Goal: Task Accomplishment & Management: Use online tool/utility

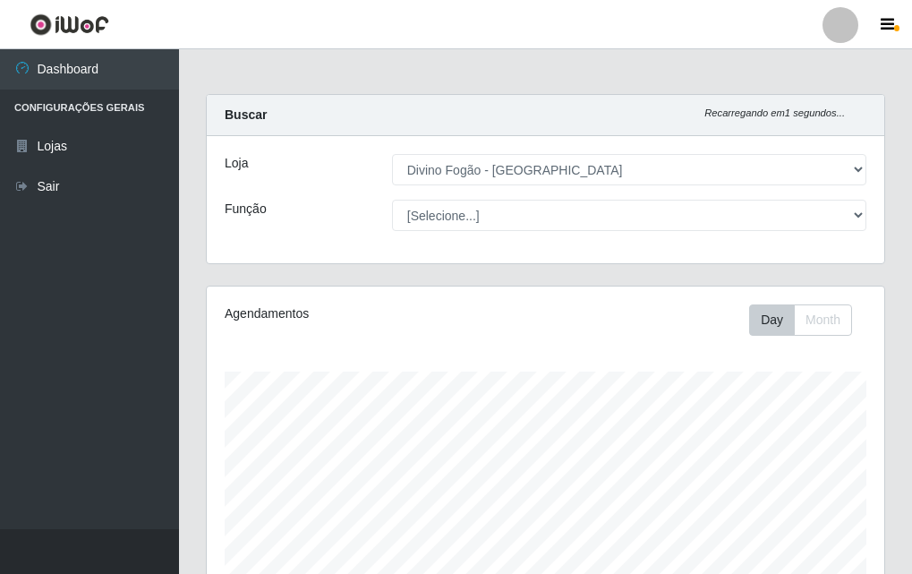
select select "499"
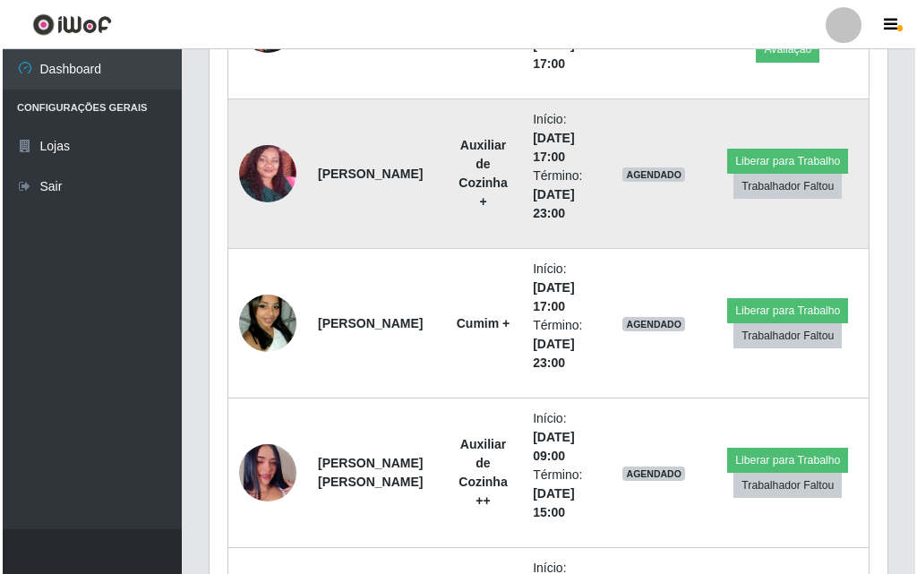
scroll to position [806, 0]
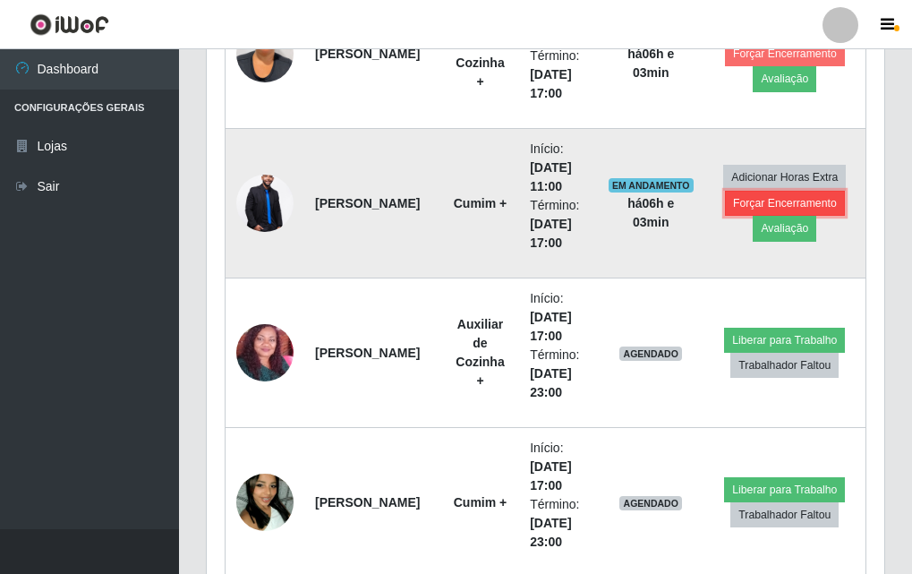
click at [789, 193] on button "Forçar Encerramento" at bounding box center [785, 203] width 120 height 25
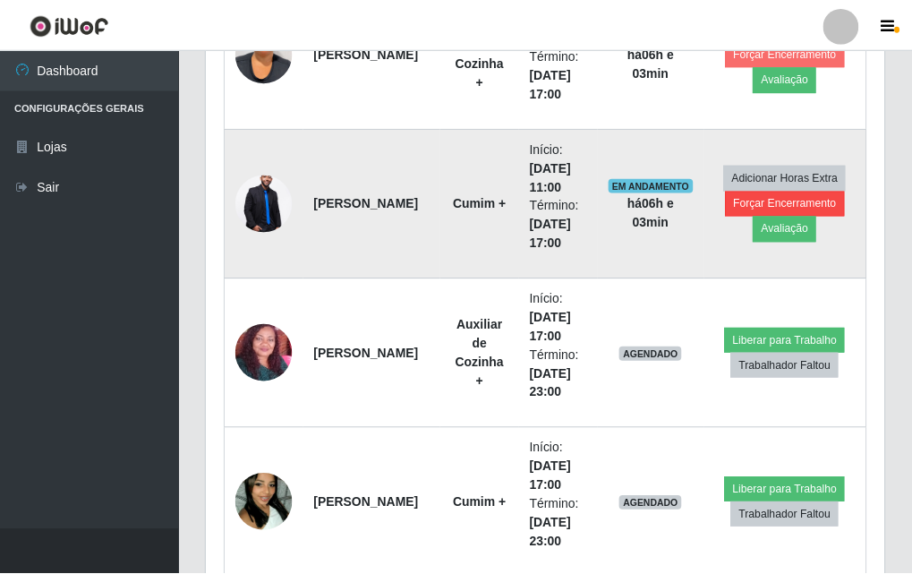
scroll to position [372, 669]
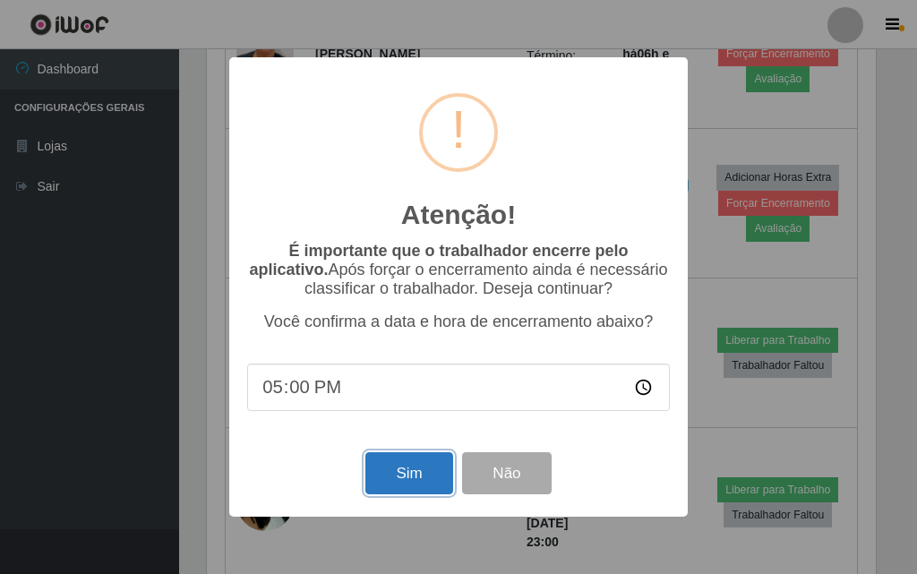
click at [437, 469] on button "Sim" at bounding box center [408, 473] width 87 height 42
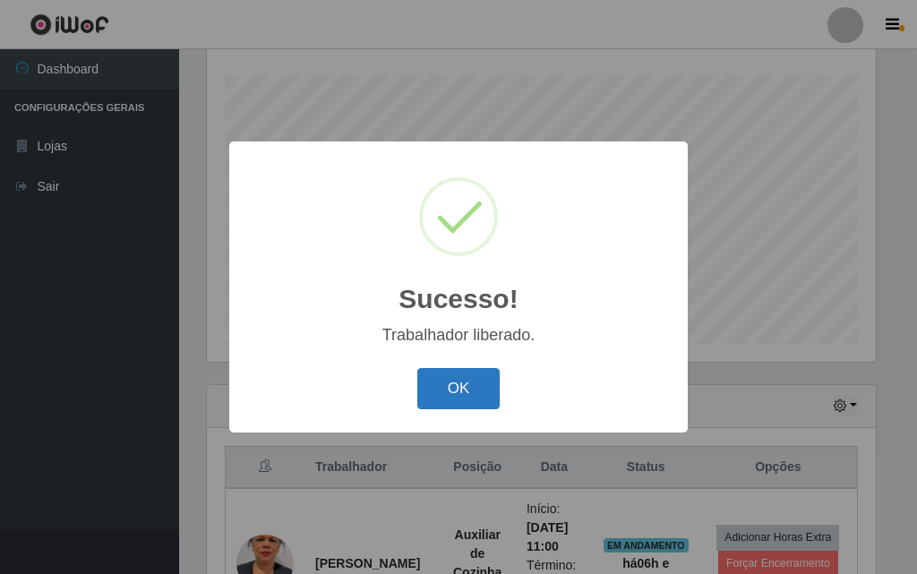
click at [472, 397] on button "OK" at bounding box center [458, 389] width 83 height 42
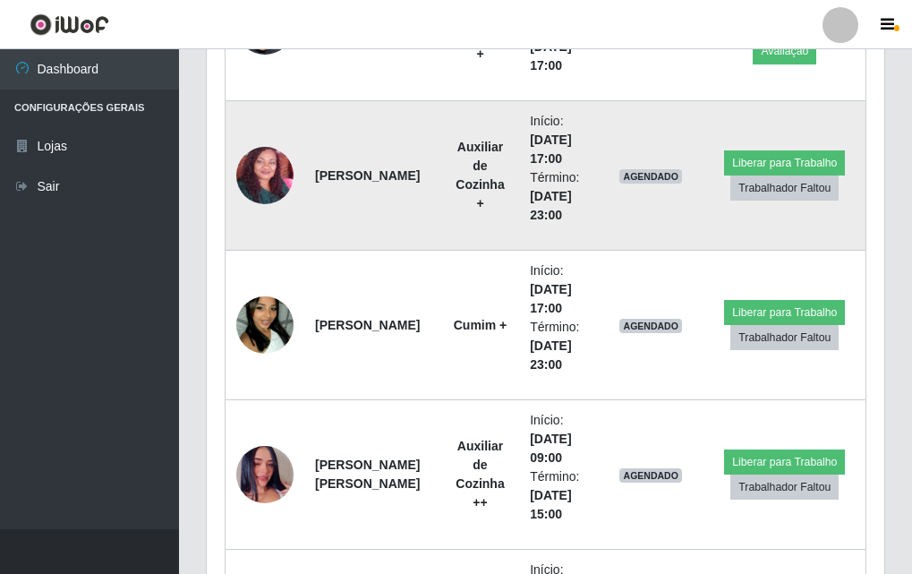
scroll to position [744, 0]
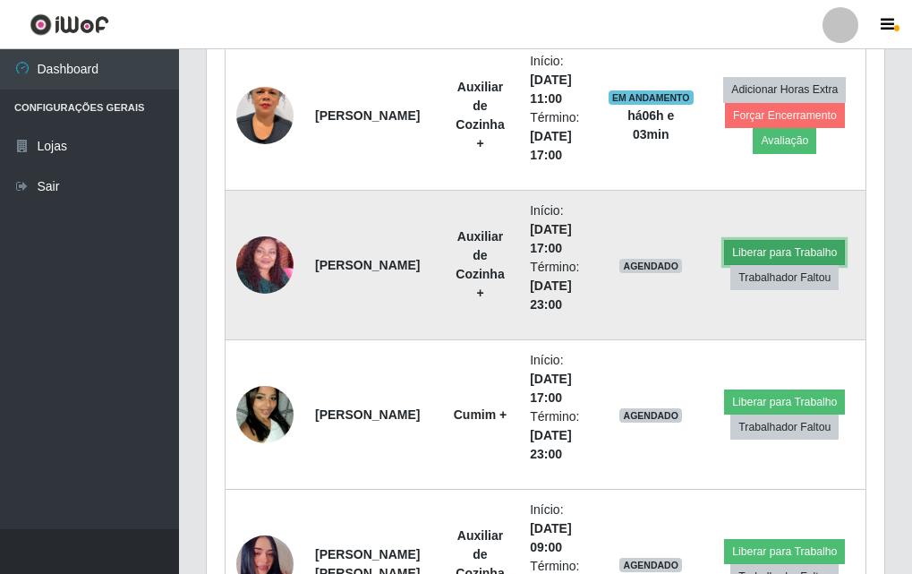
click at [745, 250] on button "Liberar para Trabalho" at bounding box center [784, 252] width 121 height 25
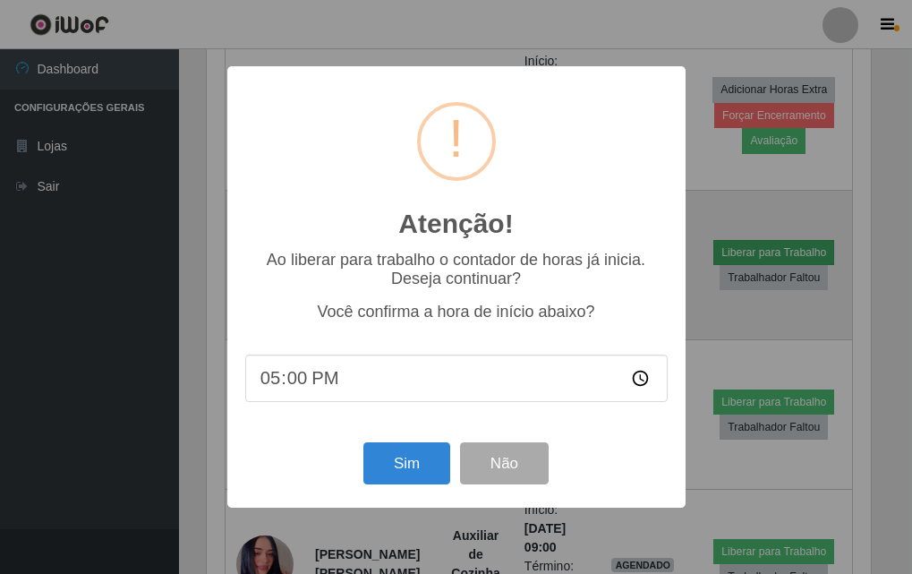
scroll to position [372, 669]
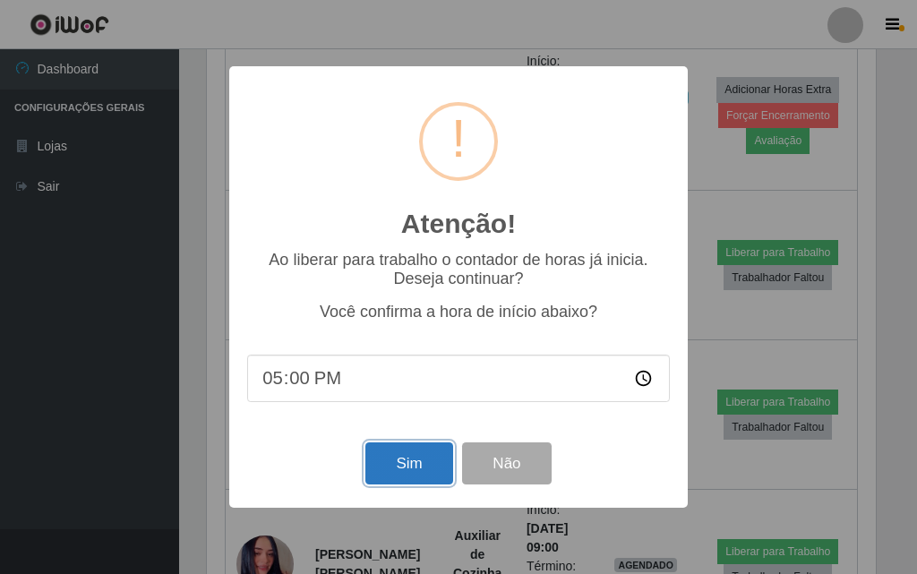
click at [423, 475] on button "Sim" at bounding box center [408, 463] width 87 height 42
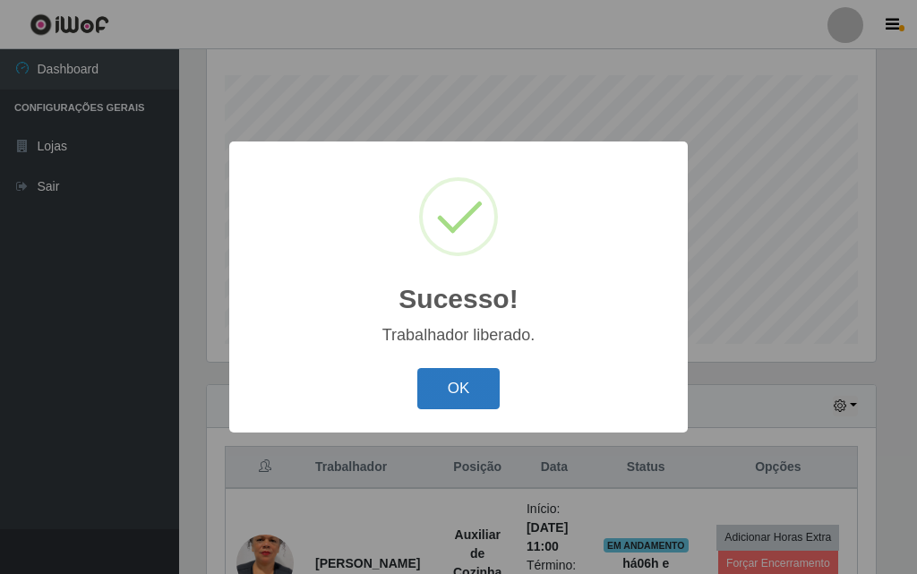
click at [473, 404] on button "OK" at bounding box center [458, 389] width 83 height 42
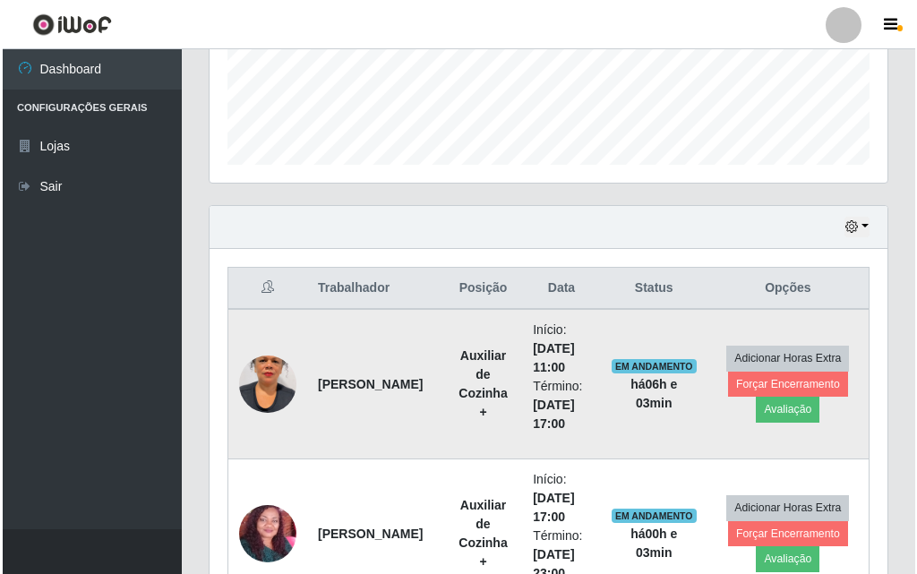
scroll to position [655, 0]
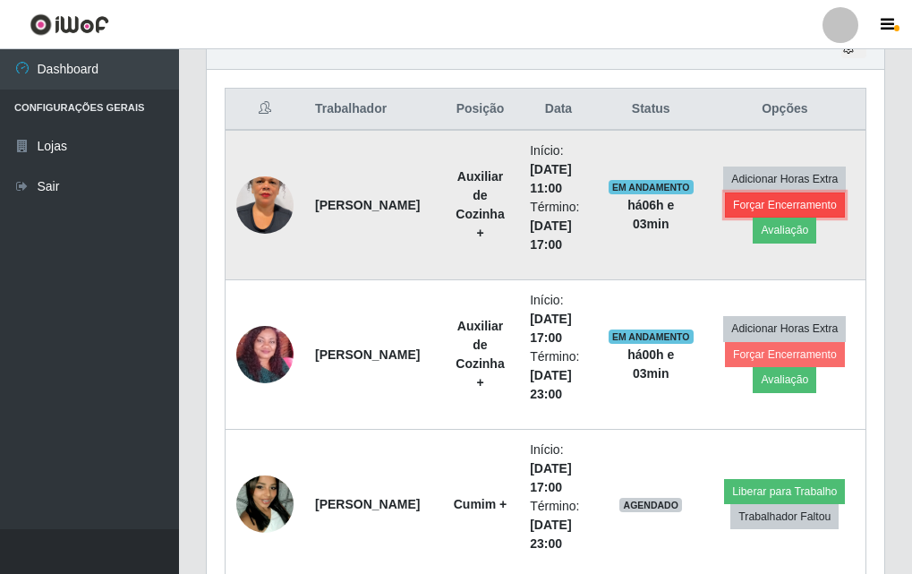
click at [774, 198] on button "Forçar Encerramento" at bounding box center [785, 205] width 120 height 25
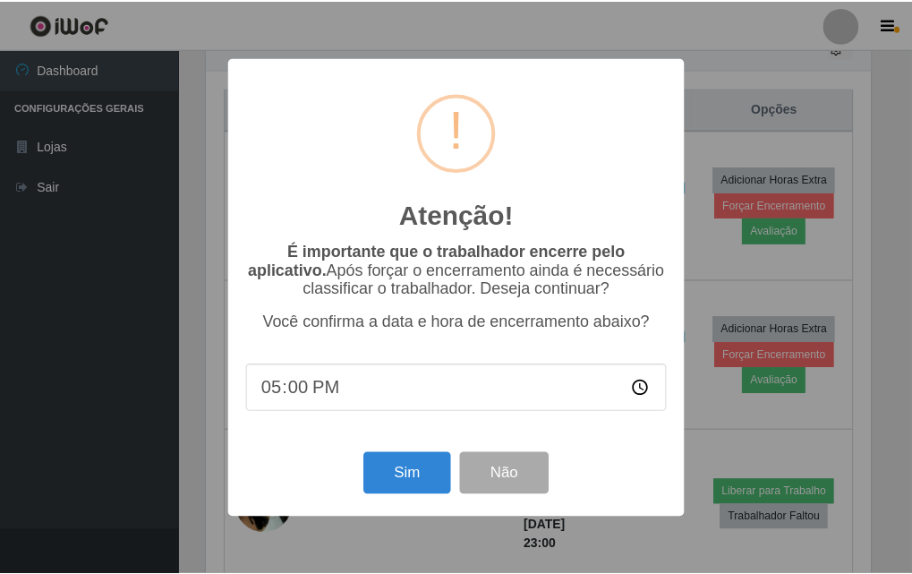
scroll to position [372, 669]
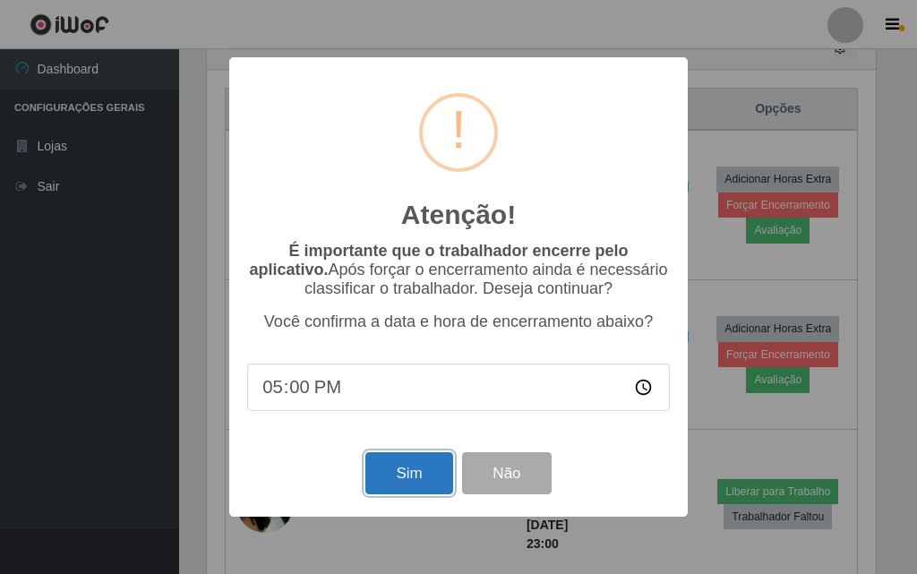
click at [414, 462] on button "Sim" at bounding box center [408, 473] width 87 height 42
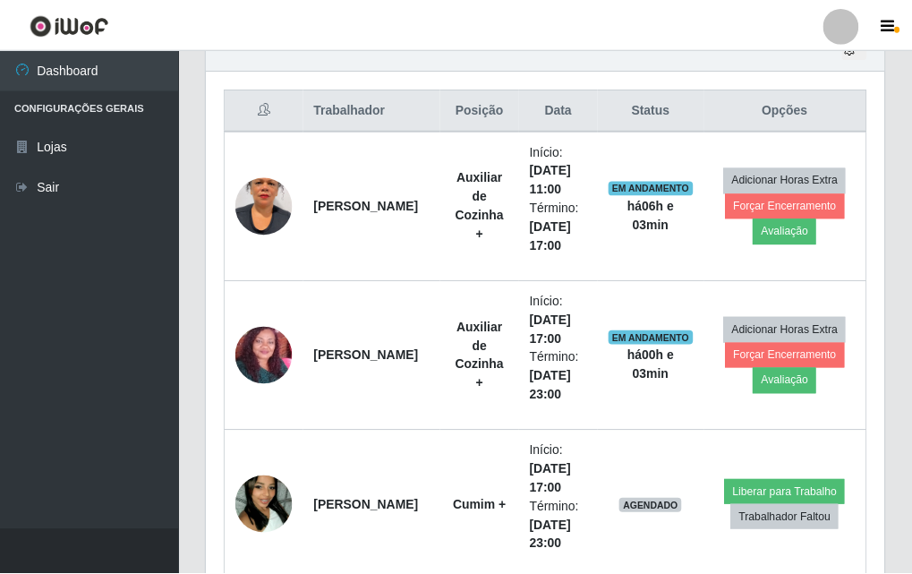
scroll to position [0, 0]
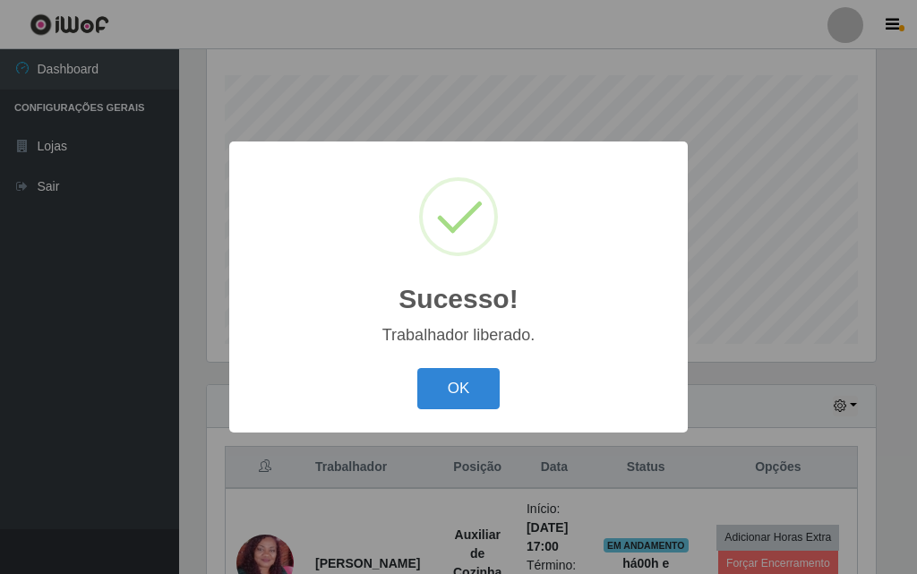
click at [484, 396] on button "OK" at bounding box center [458, 389] width 83 height 42
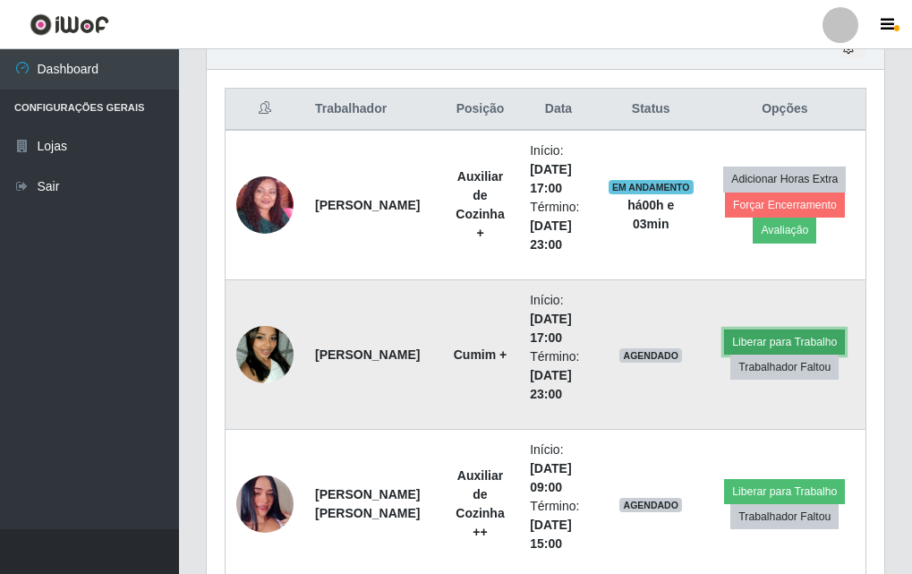
click at [809, 348] on button "Liberar para Trabalho" at bounding box center [784, 342] width 121 height 25
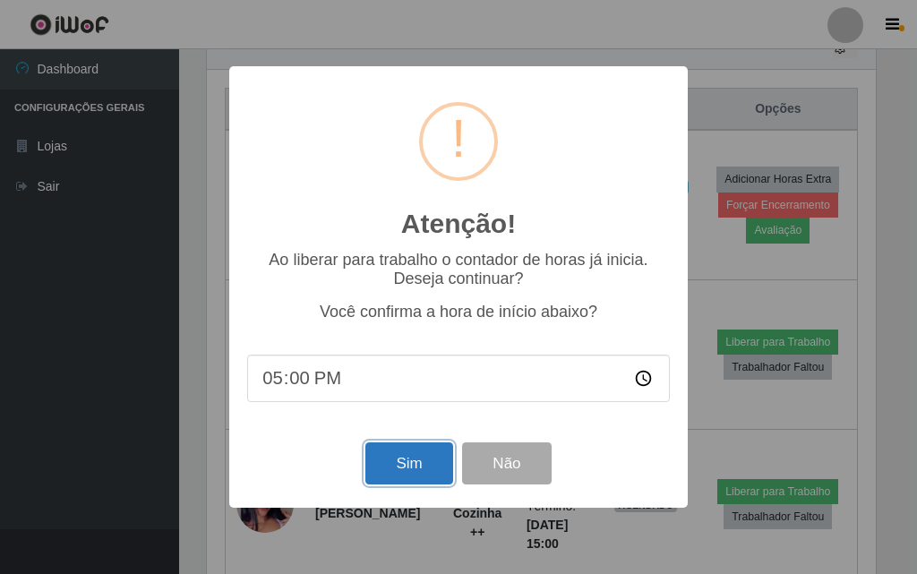
click at [417, 466] on button "Sim" at bounding box center [408, 463] width 87 height 42
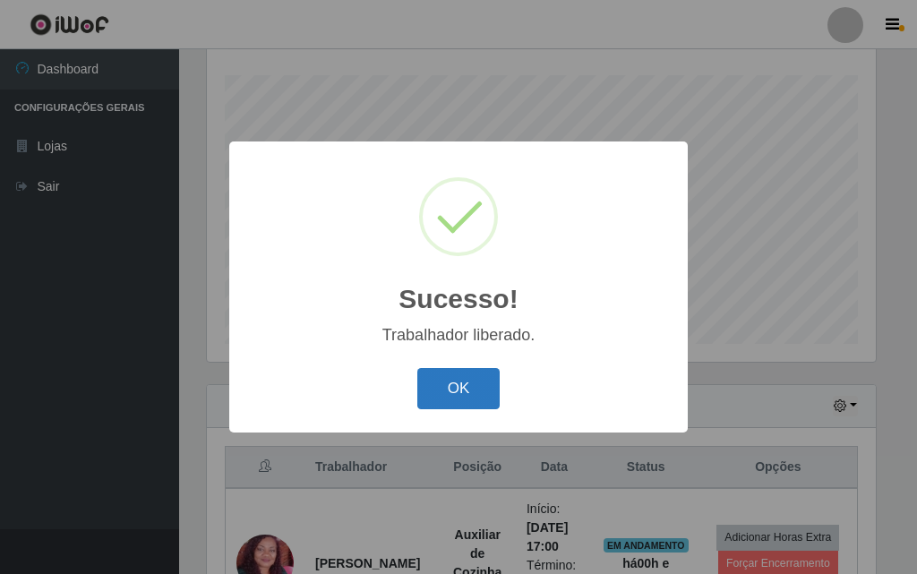
click at [458, 393] on button "OK" at bounding box center [458, 389] width 83 height 42
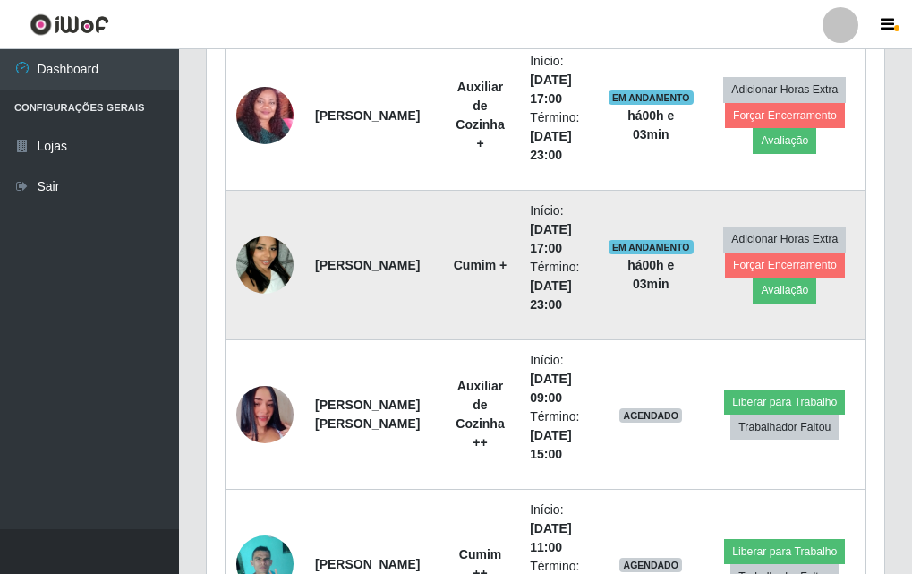
click at [631, 225] on td "EM ANDAMENTO há 00 h e 03 min" at bounding box center [651, 266] width 107 height 150
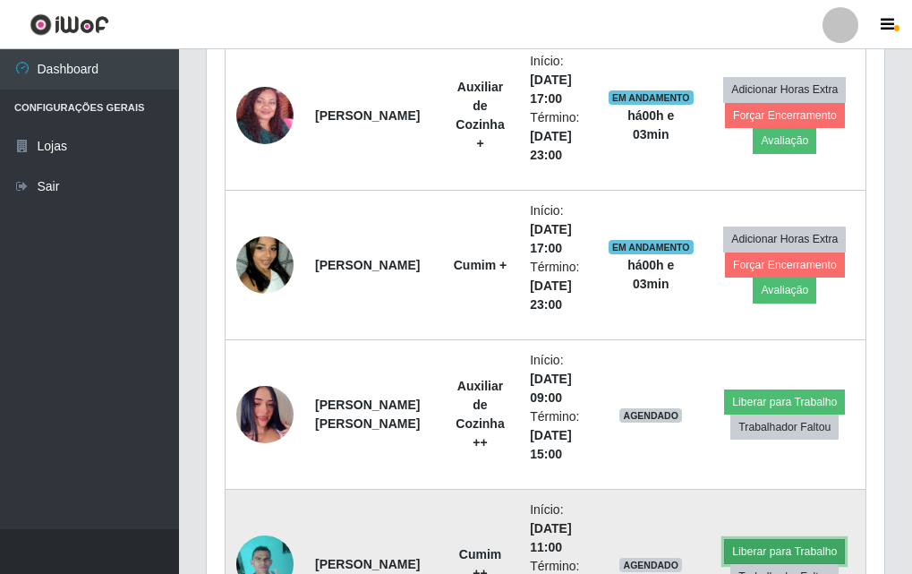
click at [825, 561] on button "Liberar para Trabalho" at bounding box center [784, 551] width 121 height 25
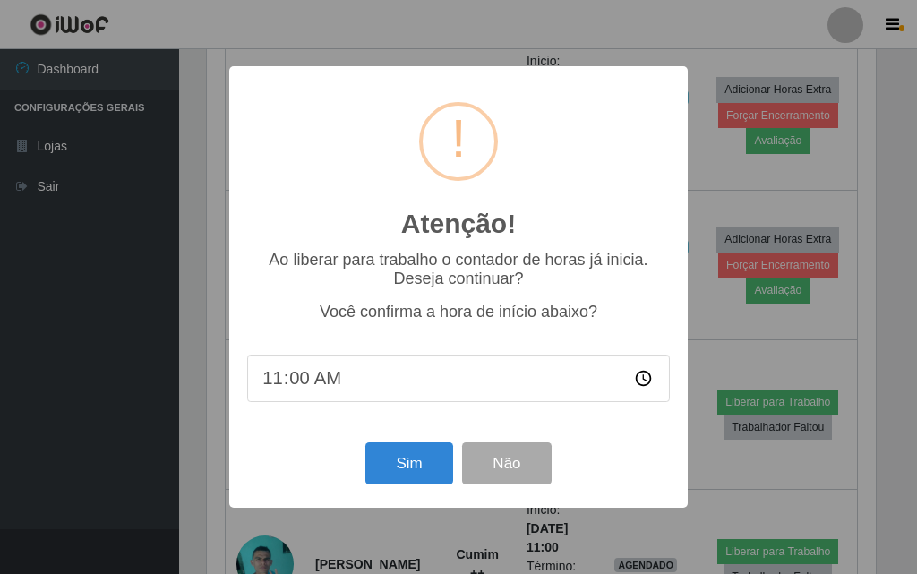
click at [696, 240] on div "Atenção! × Ao liberar para trabalho o contador de horas já inicia. Deseja conti…" at bounding box center [458, 287] width 917 height 574
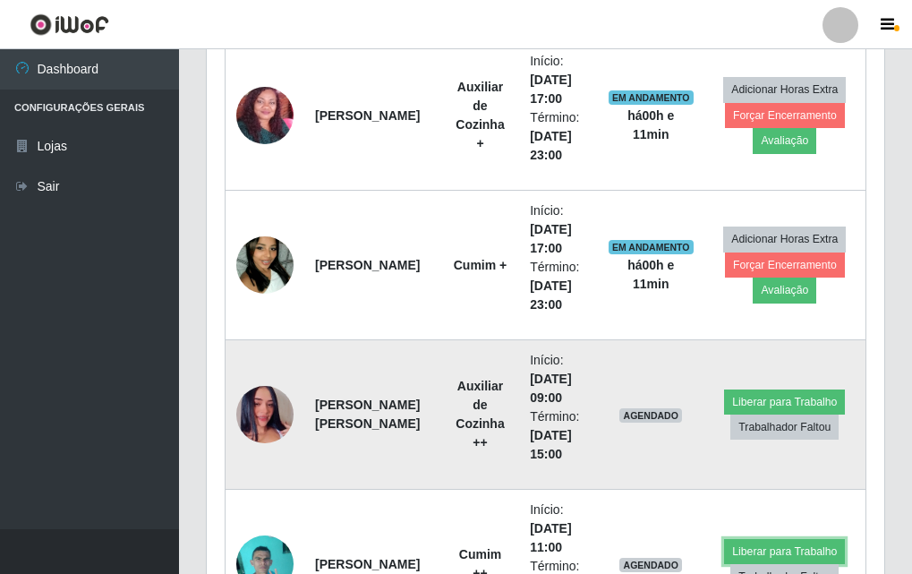
scroll to position [655, 0]
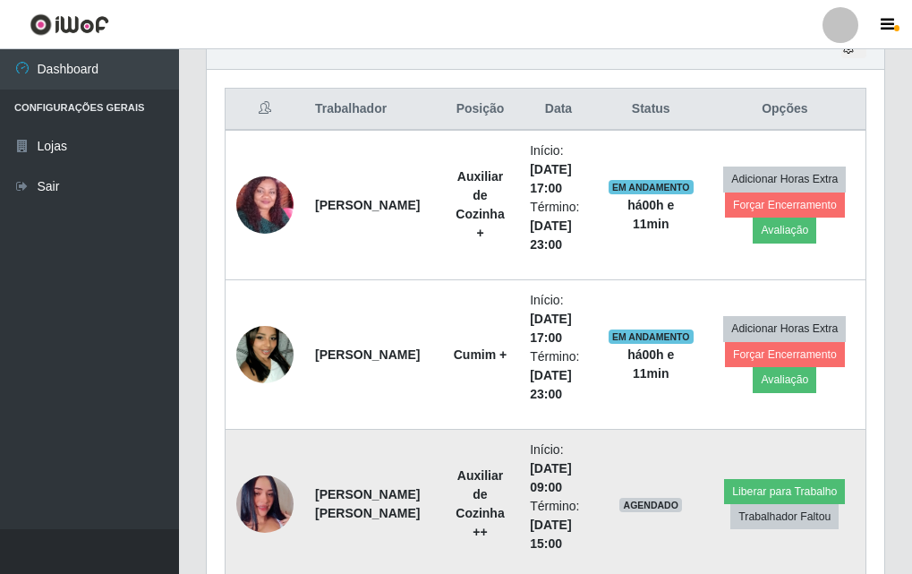
click at [256, 503] on img at bounding box center [264, 504] width 57 height 102
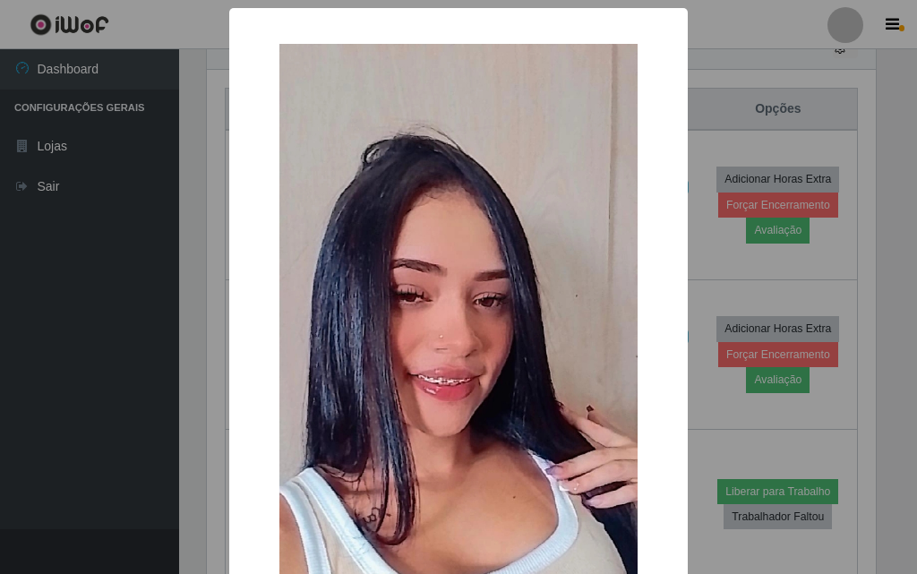
click at [158, 424] on div "× OK Cancel" at bounding box center [458, 287] width 917 height 574
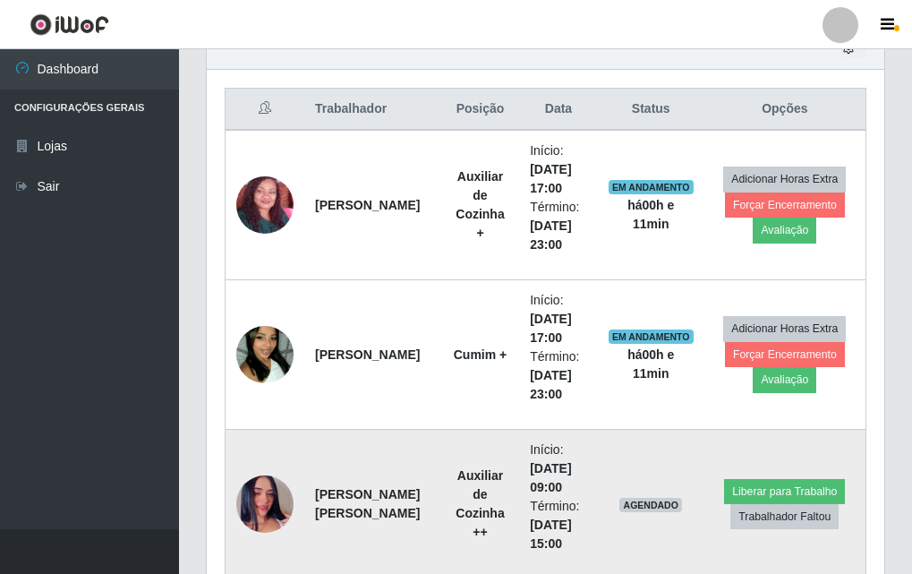
scroll to position [475, 0]
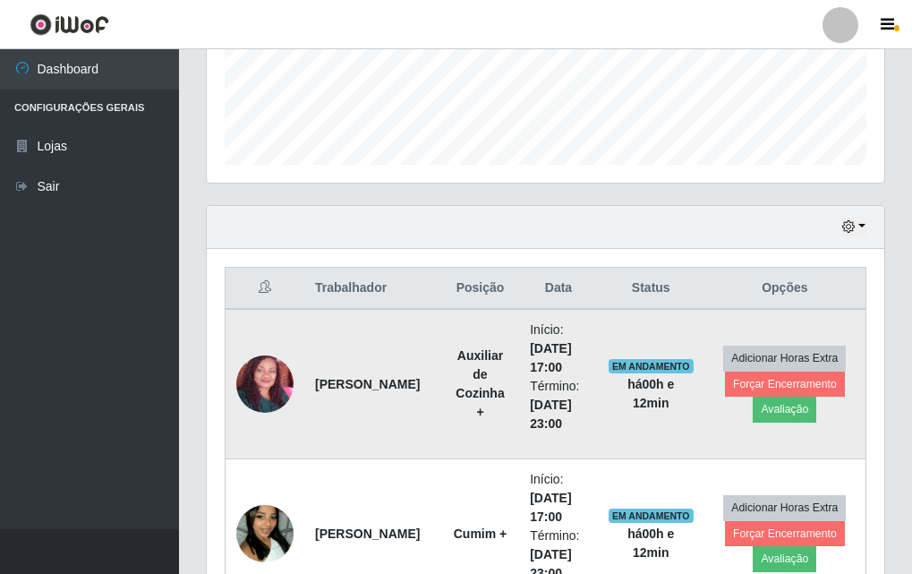
click at [634, 352] on td "EM ANDAMENTO há 00 h e 12 min" at bounding box center [651, 384] width 107 height 150
click at [621, 359] on td "EM ANDAMENTO há 00 h e 12 min" at bounding box center [651, 384] width 107 height 150
click at [630, 374] on td "EM ANDAMENTO há 00 h e 12 min" at bounding box center [651, 384] width 107 height 150
click at [636, 381] on strong "há 00 h e 12 min" at bounding box center [651, 393] width 47 height 33
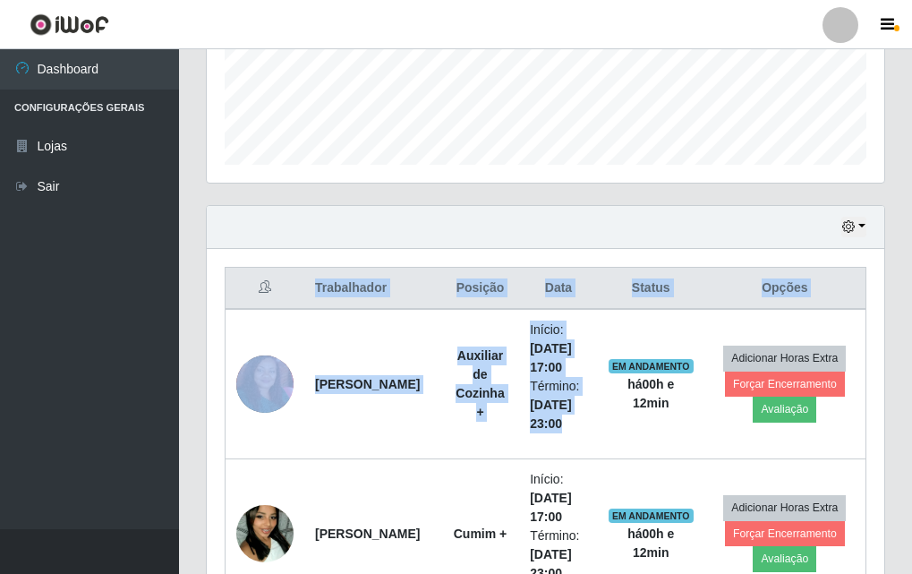
click at [628, 142] on div "Carregando... Buscar Recarregando em 22 segundos... Loja [Selecione...] Divino …" at bounding box center [546, 358] width 680 height 1479
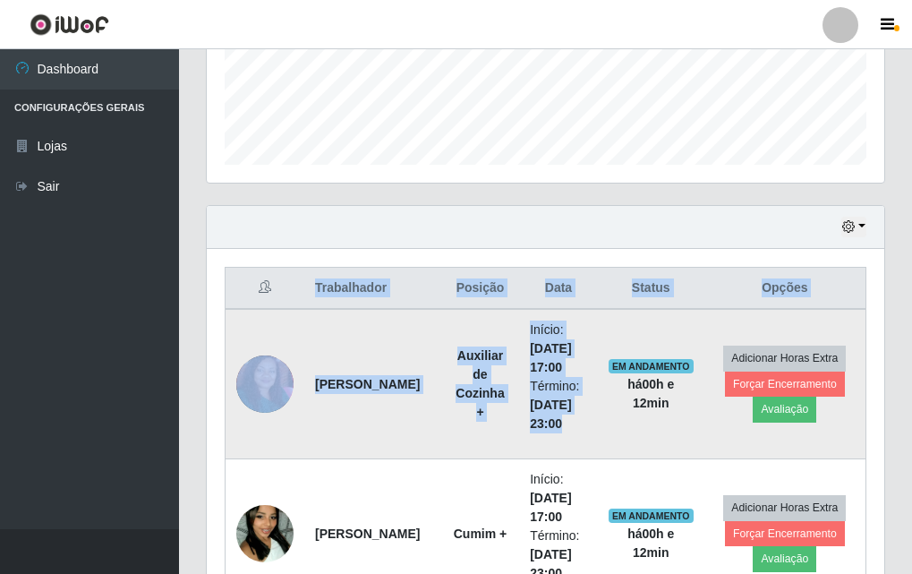
click at [615, 274] on th "Status" at bounding box center [651, 289] width 107 height 42
click at [664, 316] on td "EM ANDAMENTO há 00 h e 12 min" at bounding box center [651, 384] width 107 height 150
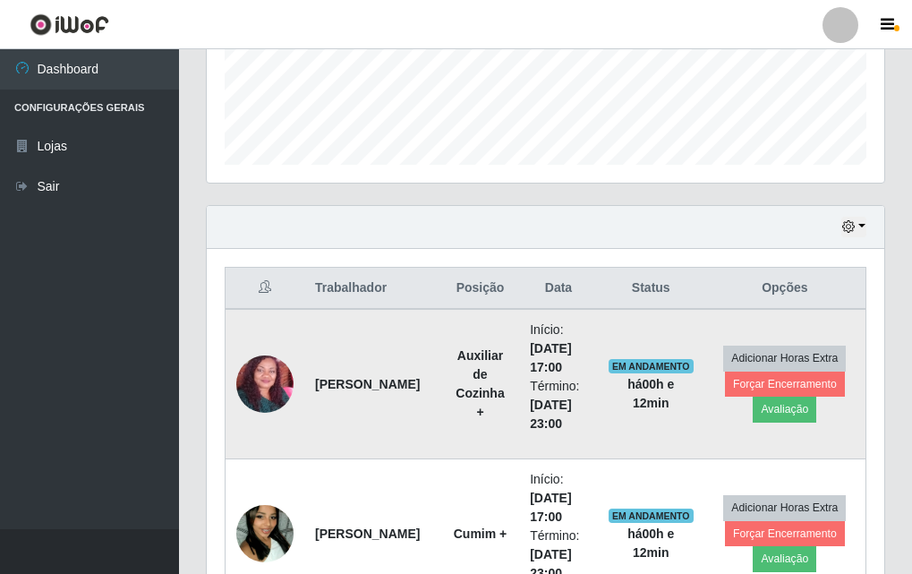
click at [671, 323] on td "EM ANDAMENTO há 00 h e 12 min" at bounding box center [651, 384] width 107 height 150
click at [553, 364] on li "Início: [DATE] 17:00" at bounding box center [558, 349] width 57 height 56
click at [578, 359] on li "Início: [DATE] 17:00" at bounding box center [558, 349] width 57 height 56
click at [590, 338] on td "Início: [DATE] 17:00 Término: [DATE] 23:00" at bounding box center [558, 384] width 79 height 150
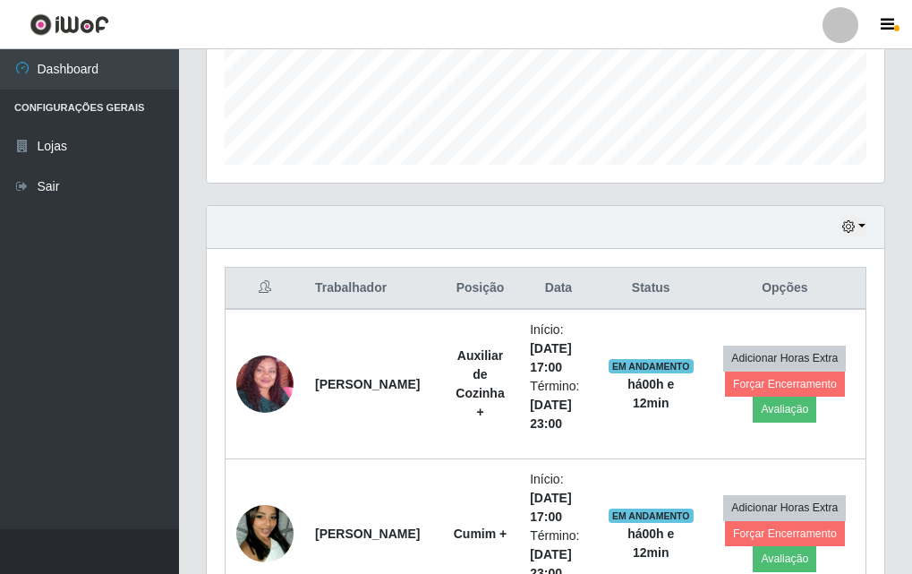
click at [710, 276] on th "Opções" at bounding box center [786, 289] width 162 height 42
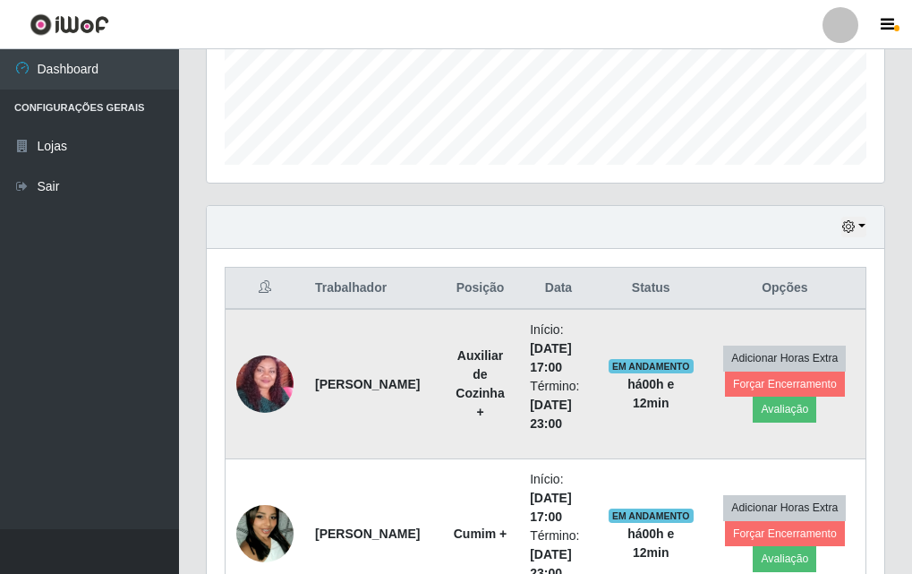
click at [347, 377] on strong "[PERSON_NAME]" at bounding box center [367, 384] width 105 height 14
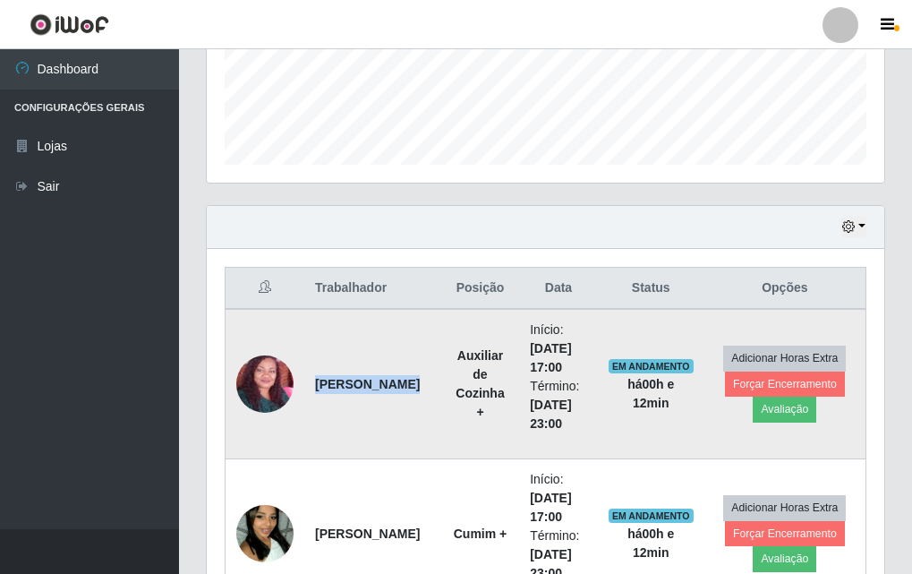
click at [349, 377] on strong "[PERSON_NAME]" at bounding box center [367, 384] width 105 height 14
click at [373, 401] on td "[PERSON_NAME]" at bounding box center [372, 384] width 137 height 150
click at [360, 377] on strong "[PERSON_NAME]" at bounding box center [367, 384] width 105 height 14
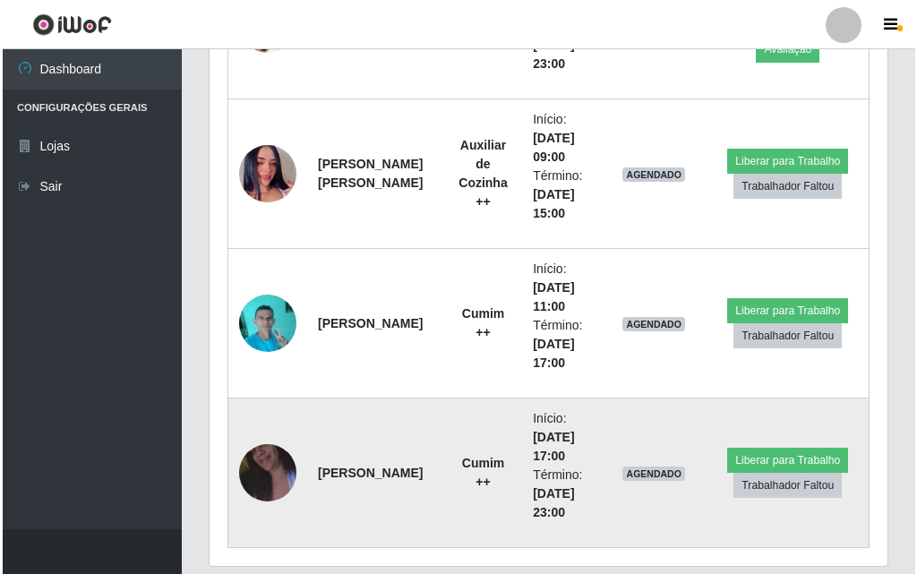
scroll to position [1044, 0]
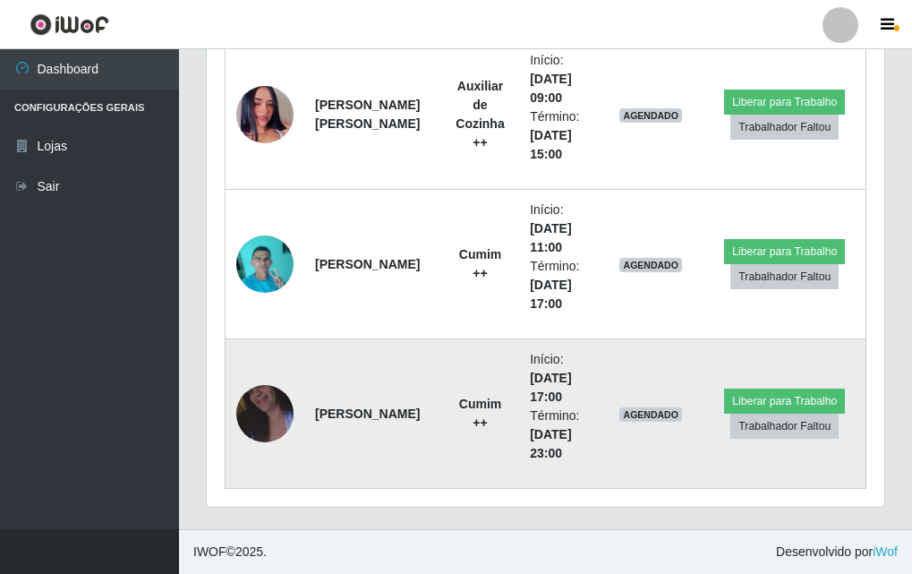
click at [254, 423] on img at bounding box center [264, 414] width 57 height 102
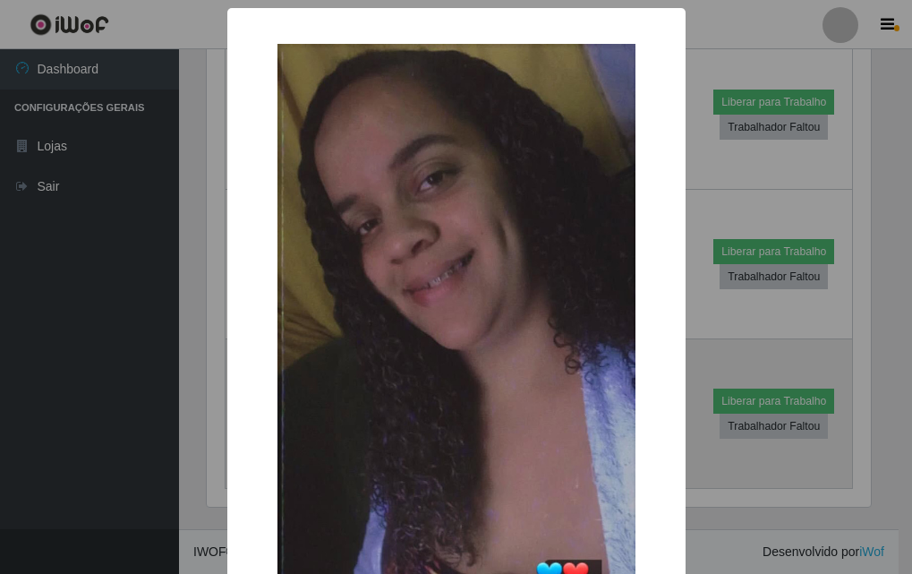
scroll to position [372, 669]
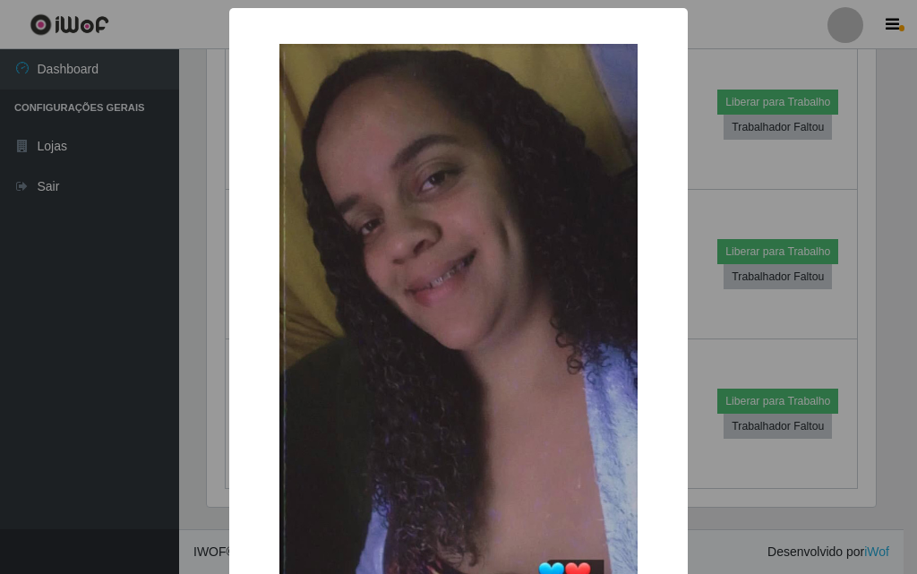
click at [231, 356] on div "× OK Cancel" at bounding box center [458, 396] width 458 height 777
click at [174, 347] on div "× OK Cancel" at bounding box center [458, 287] width 917 height 574
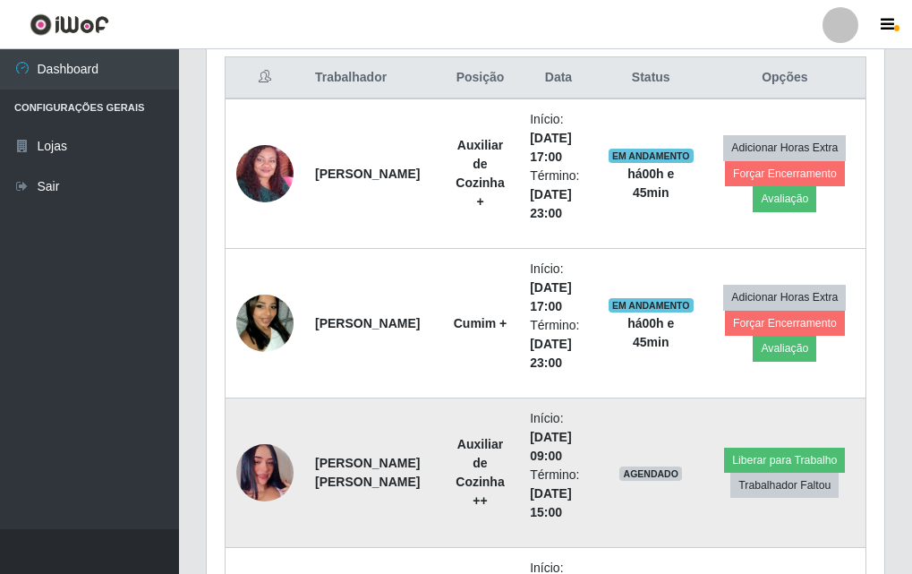
scroll to position [507, 0]
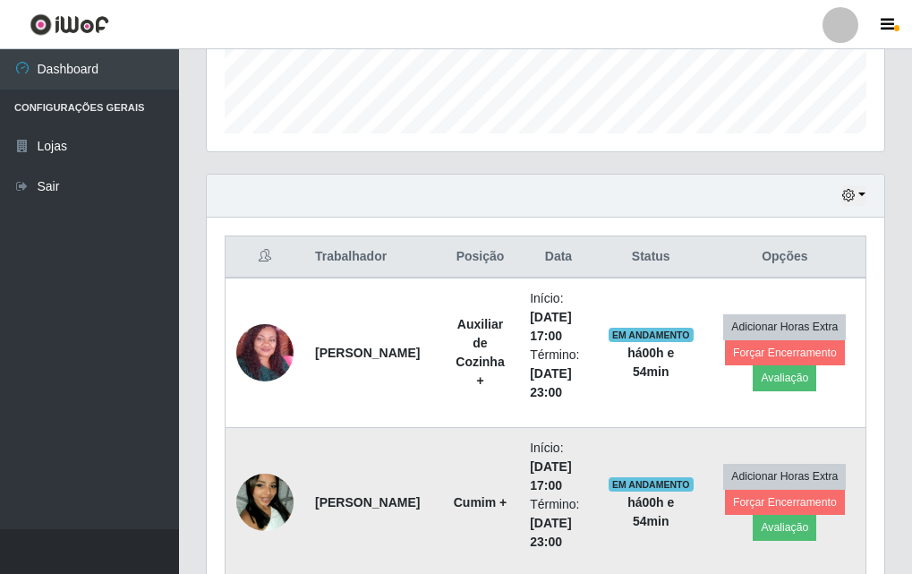
click at [241, 510] on img at bounding box center [264, 502] width 57 height 102
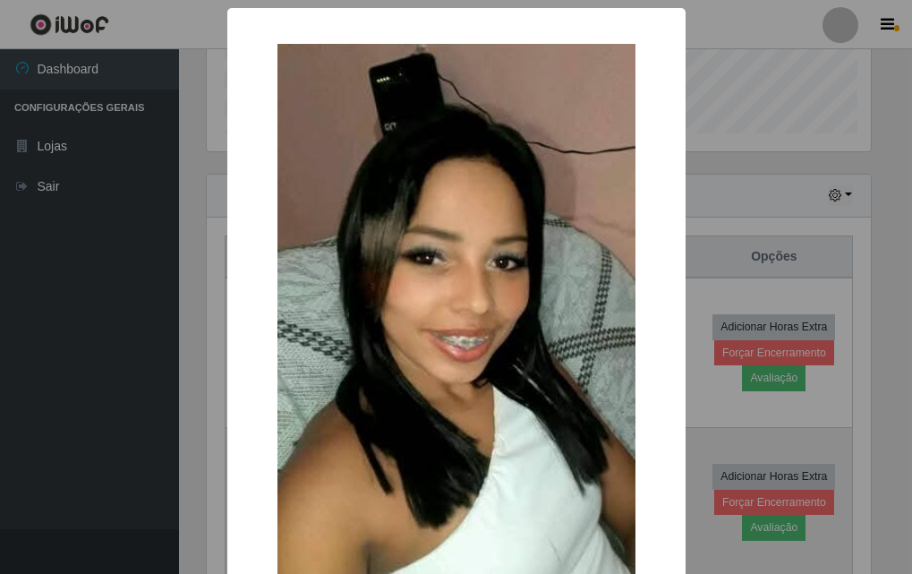
scroll to position [372, 669]
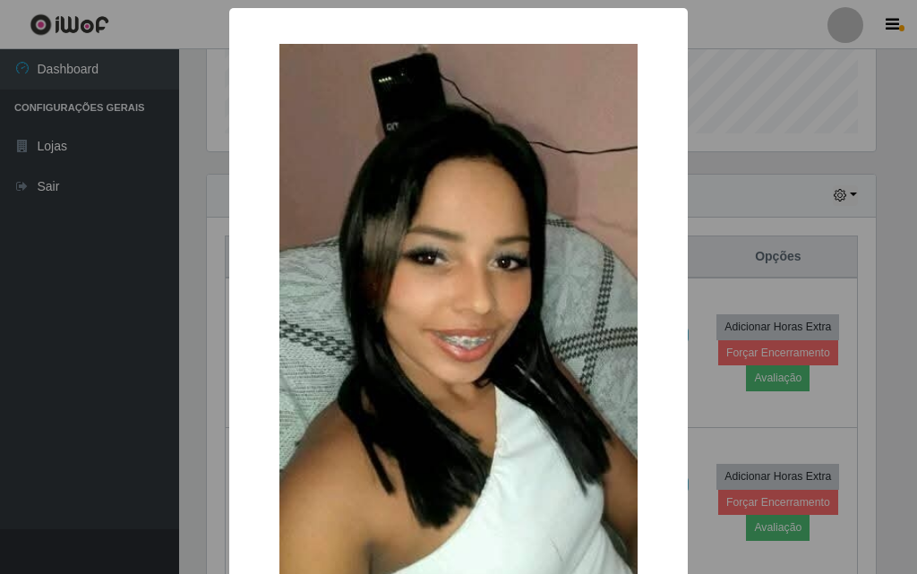
click at [203, 447] on div "× OK Cancel" at bounding box center [458, 287] width 917 height 574
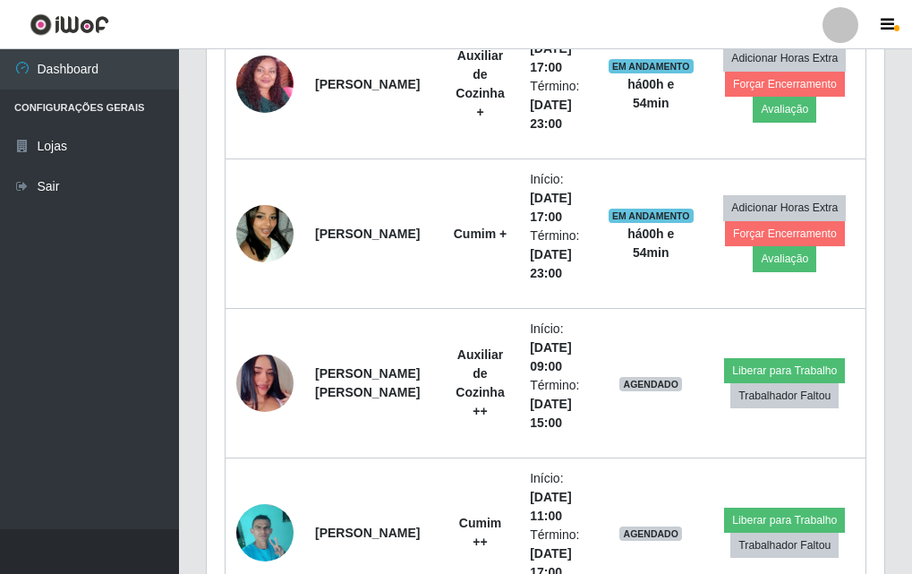
scroll to position [1044, 0]
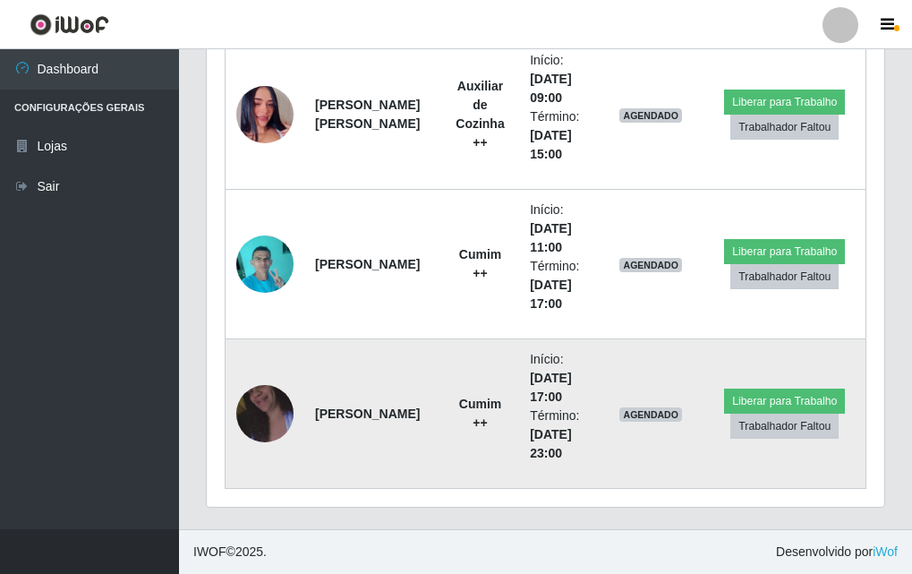
click at [261, 425] on img at bounding box center [264, 414] width 57 height 102
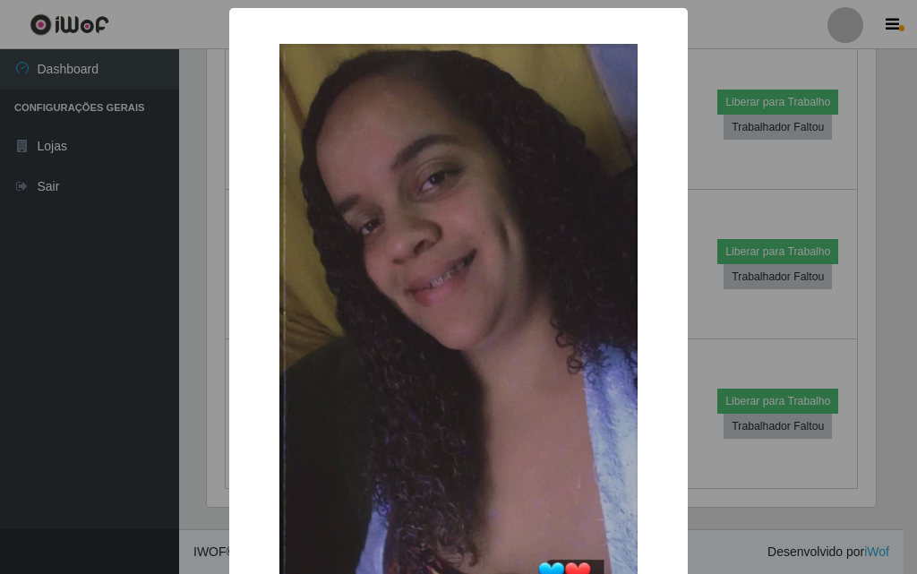
click at [210, 437] on div "× OK Cancel" at bounding box center [458, 287] width 917 height 574
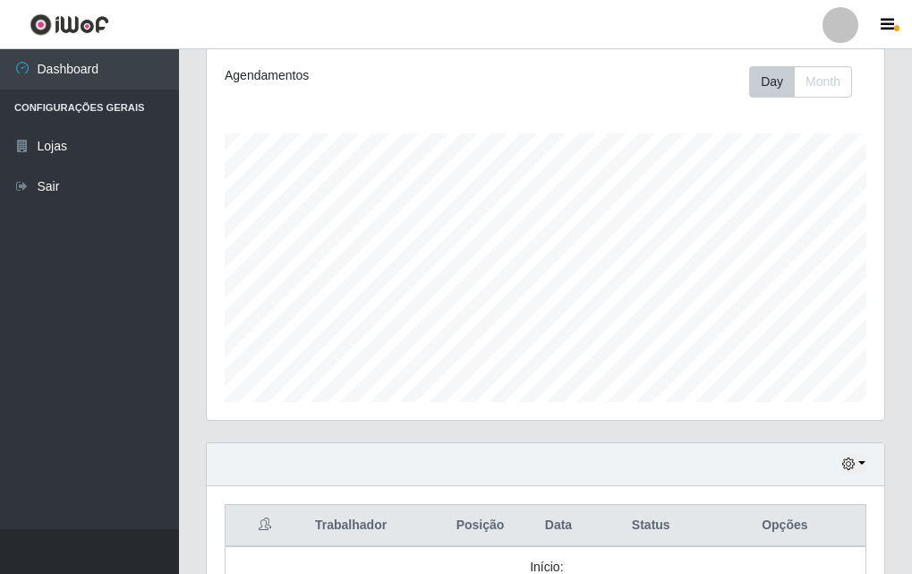
scroll to position [0, 0]
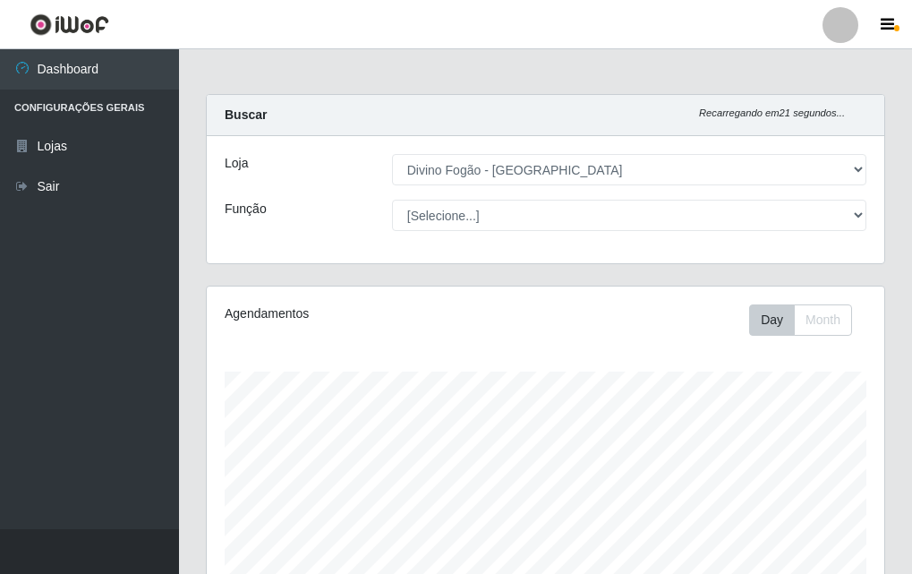
click at [433, 197] on div "Loja [Selecione...] Divino Fogão - Campina Grande Função [Selecione...] ASG ASG…" at bounding box center [546, 199] width 678 height 127
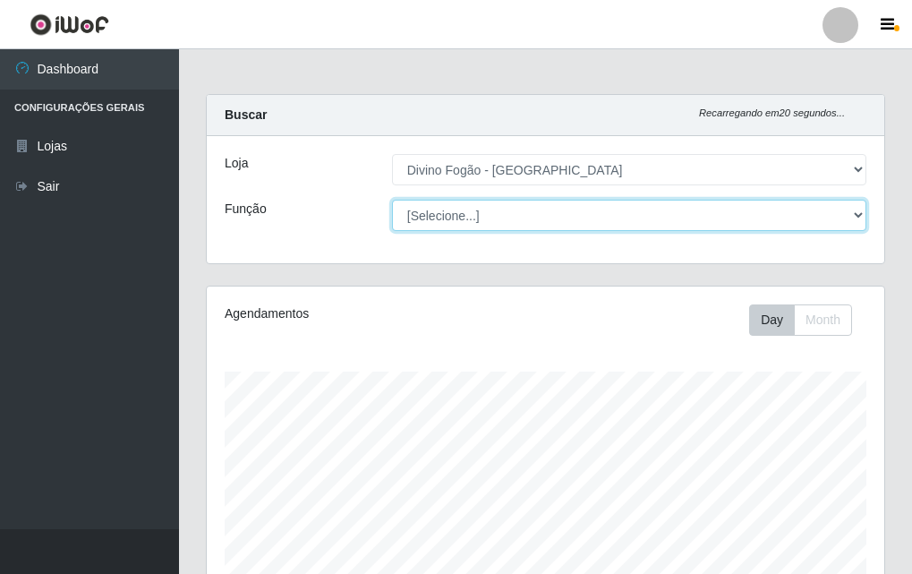
click at [431, 218] on select "[Selecione...] ASG ASG + ASG ++ Auxiliar de Cozinha Auxiliar de Cozinha + Auxil…" at bounding box center [629, 215] width 475 height 31
click at [392, 200] on select "[Selecione...] ASG ASG + ASG ++ Auxiliar de Cozinha Auxiliar de Cozinha + Auxil…" at bounding box center [629, 215] width 475 height 31
click at [475, 206] on select "[Selecione...] ASG ASG + ASG ++ Auxiliar de Cozinha Auxiliar de Cozinha + Auxil…" at bounding box center [629, 215] width 475 height 31
click at [392, 200] on select "[Selecione...] ASG ASG + ASG ++ Auxiliar de Cozinha Auxiliar de Cozinha + Auxil…" at bounding box center [629, 215] width 475 height 31
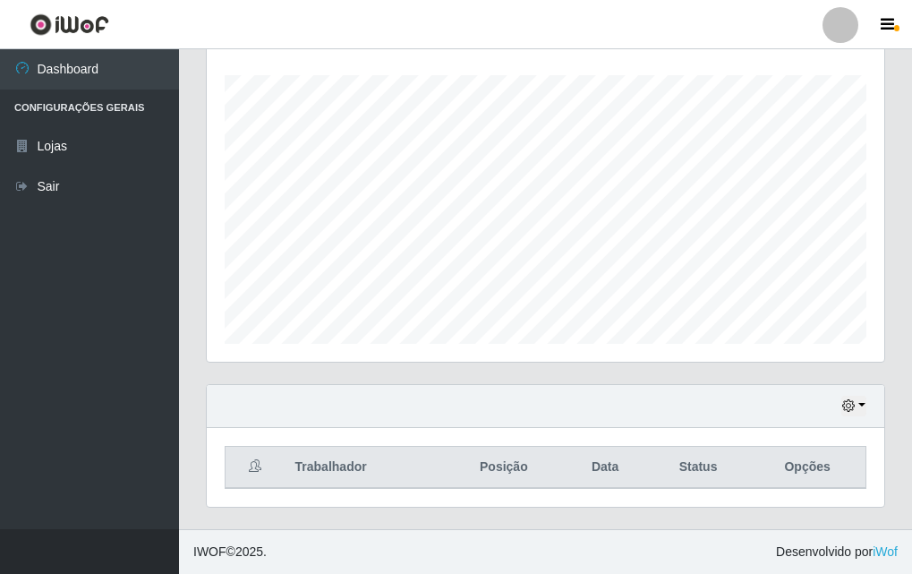
click at [840, 402] on div "Hoje 1 dia 3 dias 1 Semana Não encerrados" at bounding box center [546, 406] width 678 height 43
click at [845, 408] on icon "button" at bounding box center [849, 405] width 13 height 13
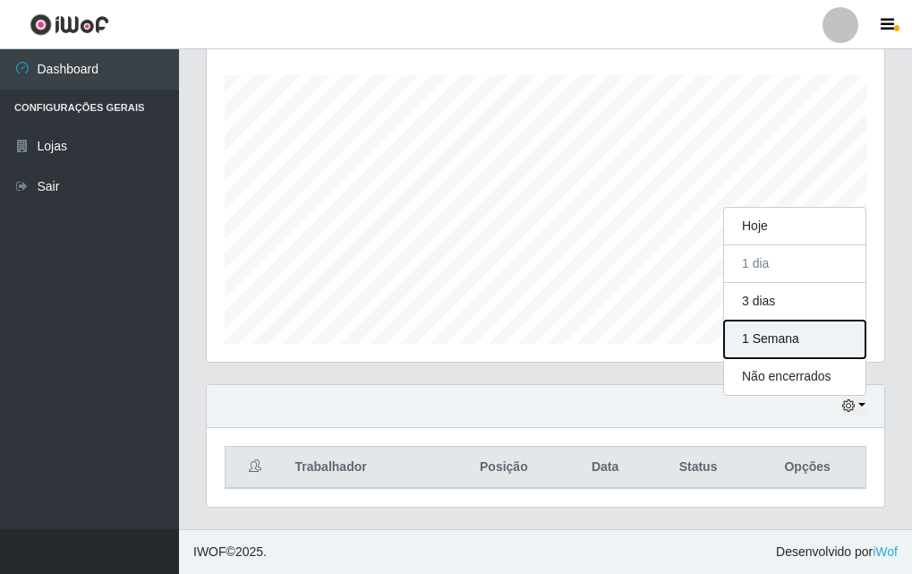
click at [810, 343] on button "1 Semana" at bounding box center [794, 340] width 141 height 38
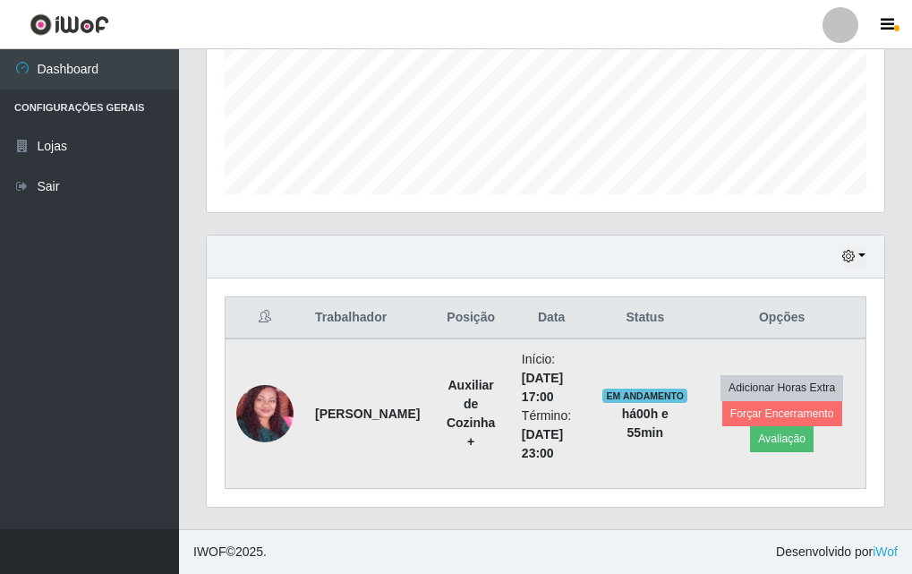
scroll to position [0, 0]
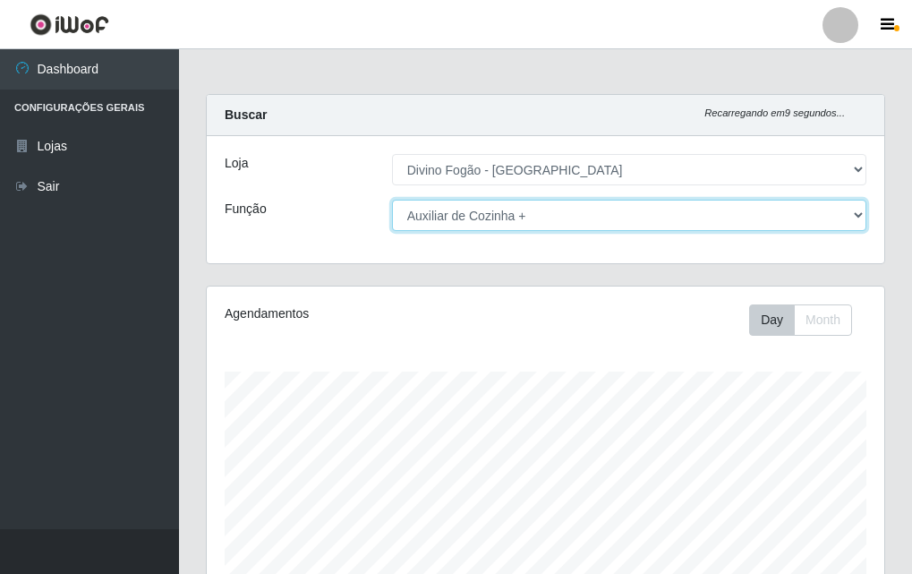
click at [523, 203] on select "[Selecione...] ASG ASG + ASG ++ Auxiliar de Cozinha Auxiliar de Cozinha + Auxil…" at bounding box center [629, 215] width 475 height 31
select select "9"
click at [392, 200] on select "[Selecione...] ASG ASG + ASG ++ Auxiliar de Cozinha Auxiliar de Cozinha + Auxil…" at bounding box center [629, 215] width 475 height 31
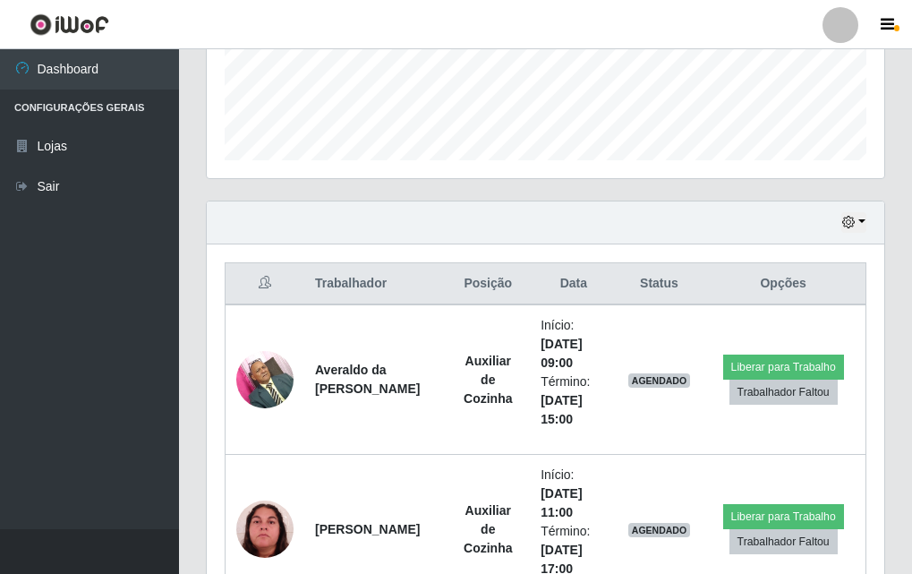
scroll to position [32, 0]
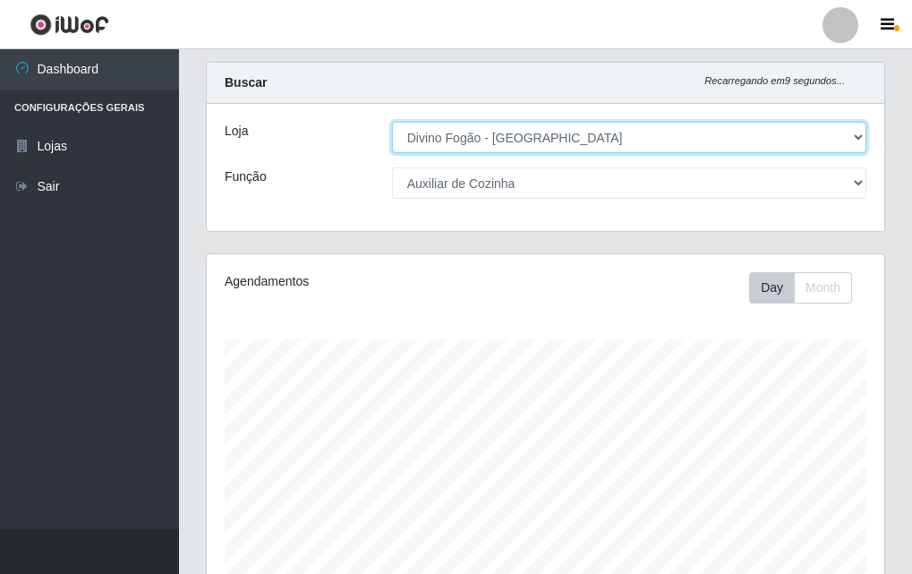
click at [426, 136] on select "[Selecione...] Divino Fogão - [GEOGRAPHIC_DATA]" at bounding box center [629, 137] width 475 height 31
drag, startPoint x: 426, startPoint y: 136, endPoint x: 435, endPoint y: 151, distance: 17.7
click at [426, 136] on select "[Selecione...] Divino Fogão - [GEOGRAPHIC_DATA]" at bounding box center [629, 137] width 475 height 31
click at [392, 122] on select "[Selecione...] Divino Fogão - [GEOGRAPHIC_DATA]" at bounding box center [629, 137] width 475 height 31
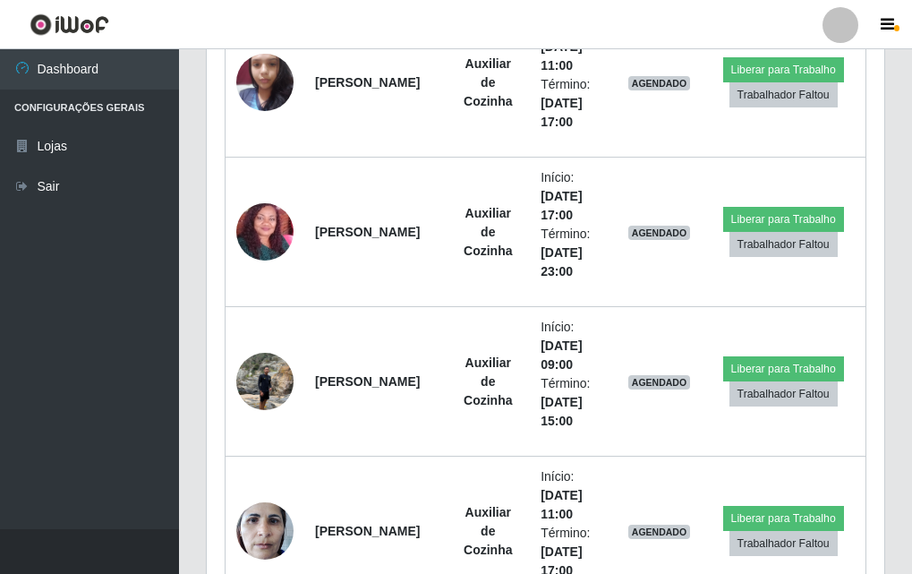
scroll to position [1555, 0]
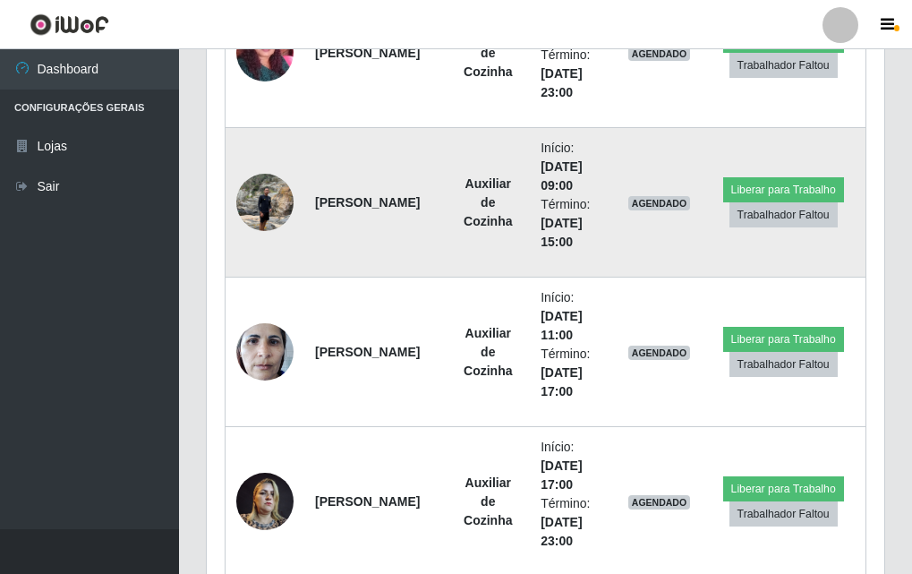
click at [239, 203] on img at bounding box center [264, 202] width 57 height 76
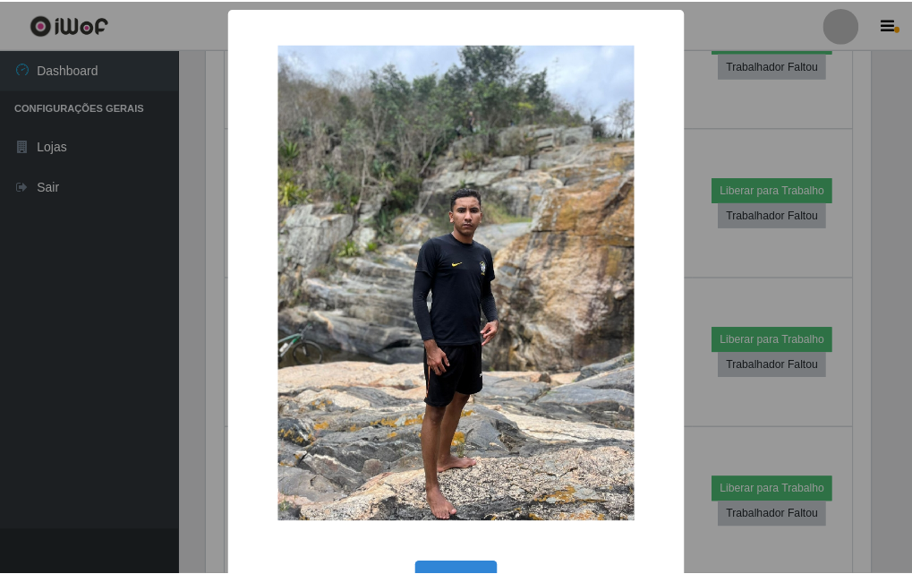
scroll to position [60, 0]
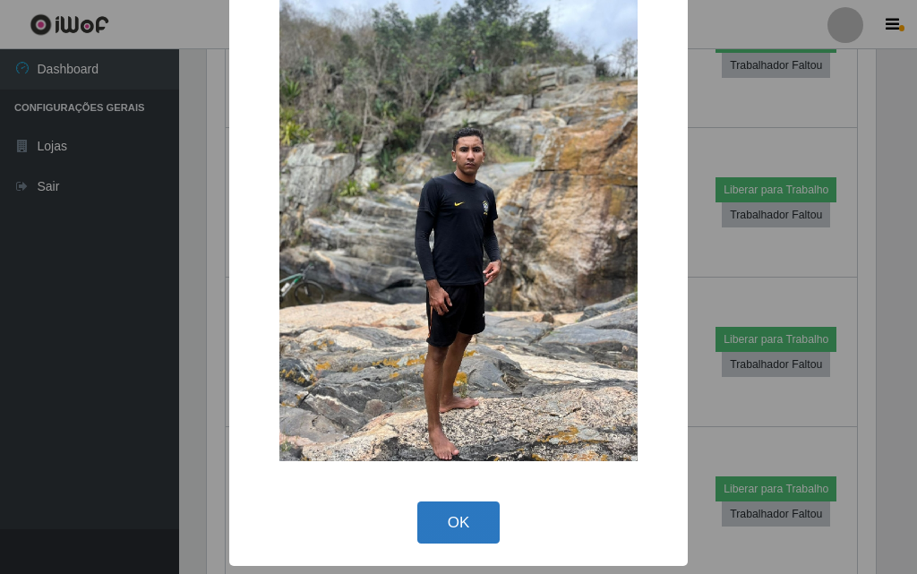
click at [486, 502] on button "OK" at bounding box center [458, 522] width 83 height 42
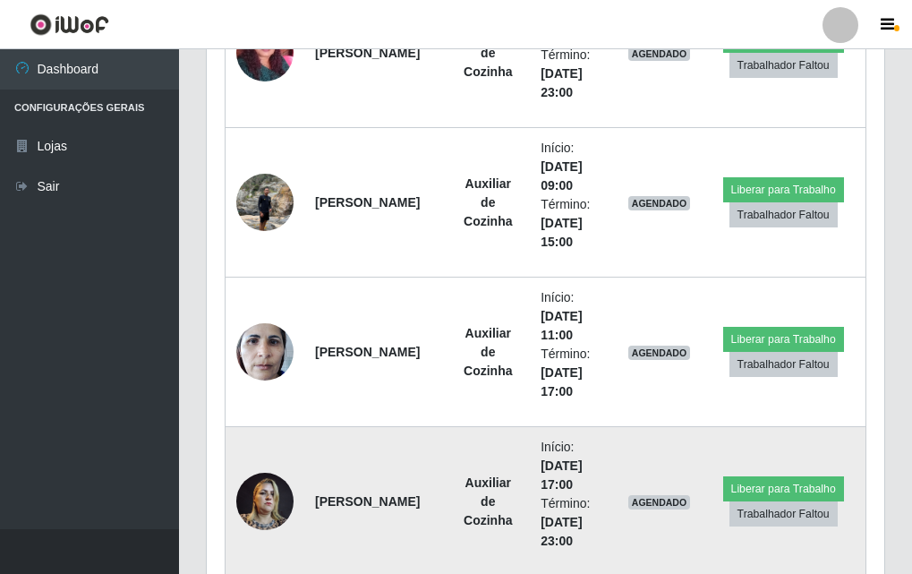
scroll to position [1823, 0]
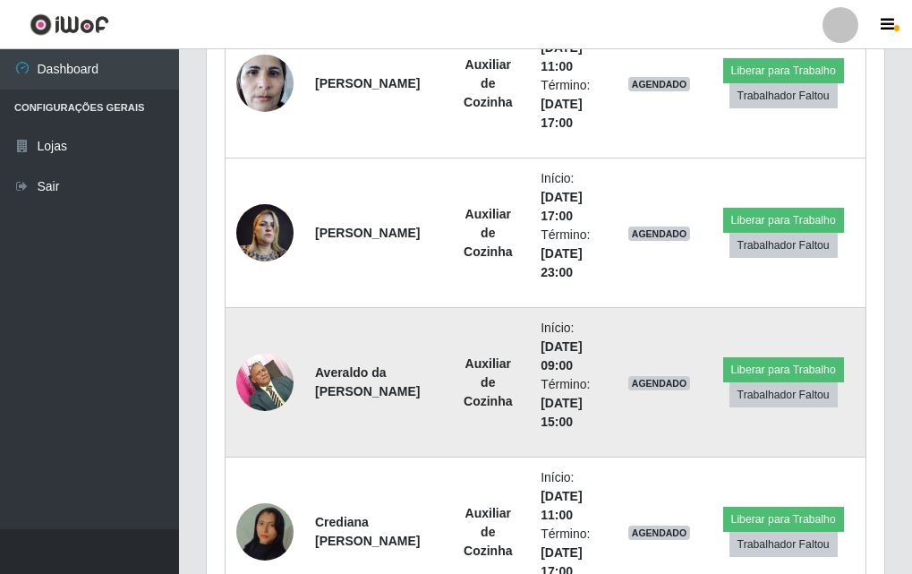
click at [643, 422] on td "AGENDADO" at bounding box center [660, 383] width 84 height 150
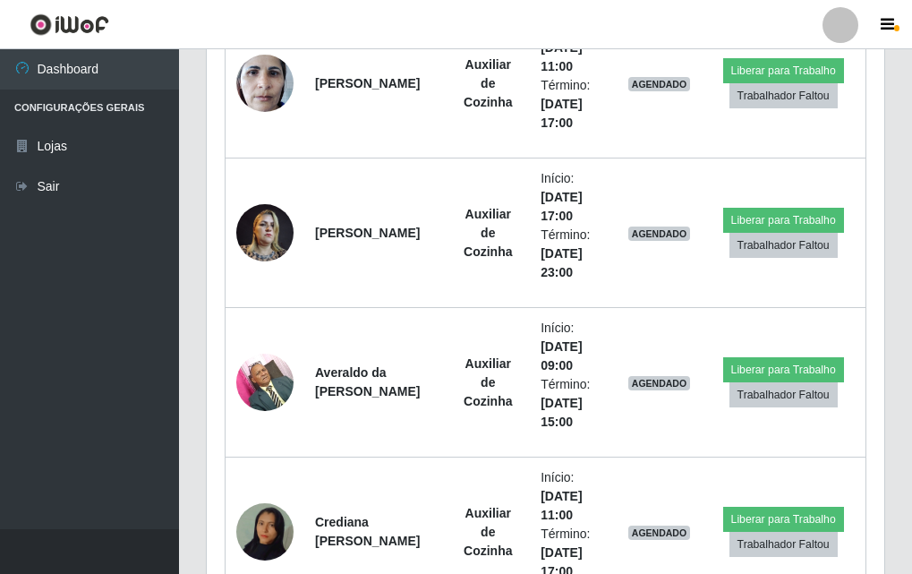
scroll to position [1555, 0]
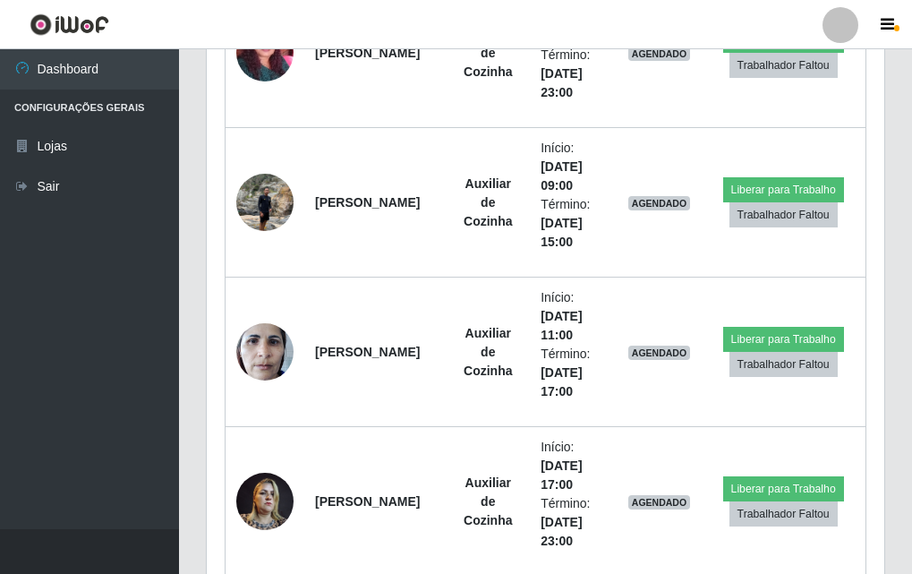
drag, startPoint x: 484, startPoint y: 184, endPoint x: 378, endPoint y: 178, distance: 105.8
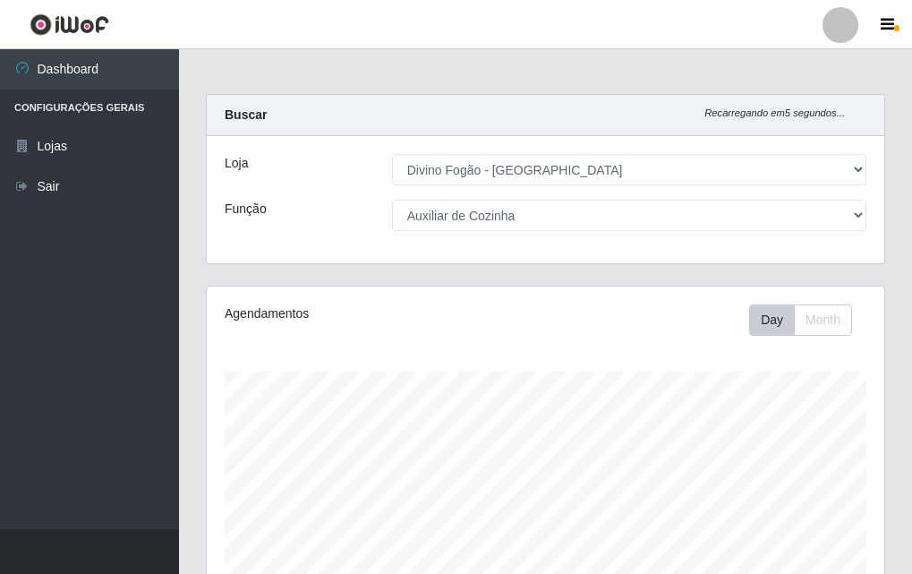
scroll to position [358, 0]
